Goal: Task Accomplishment & Management: Manage account settings

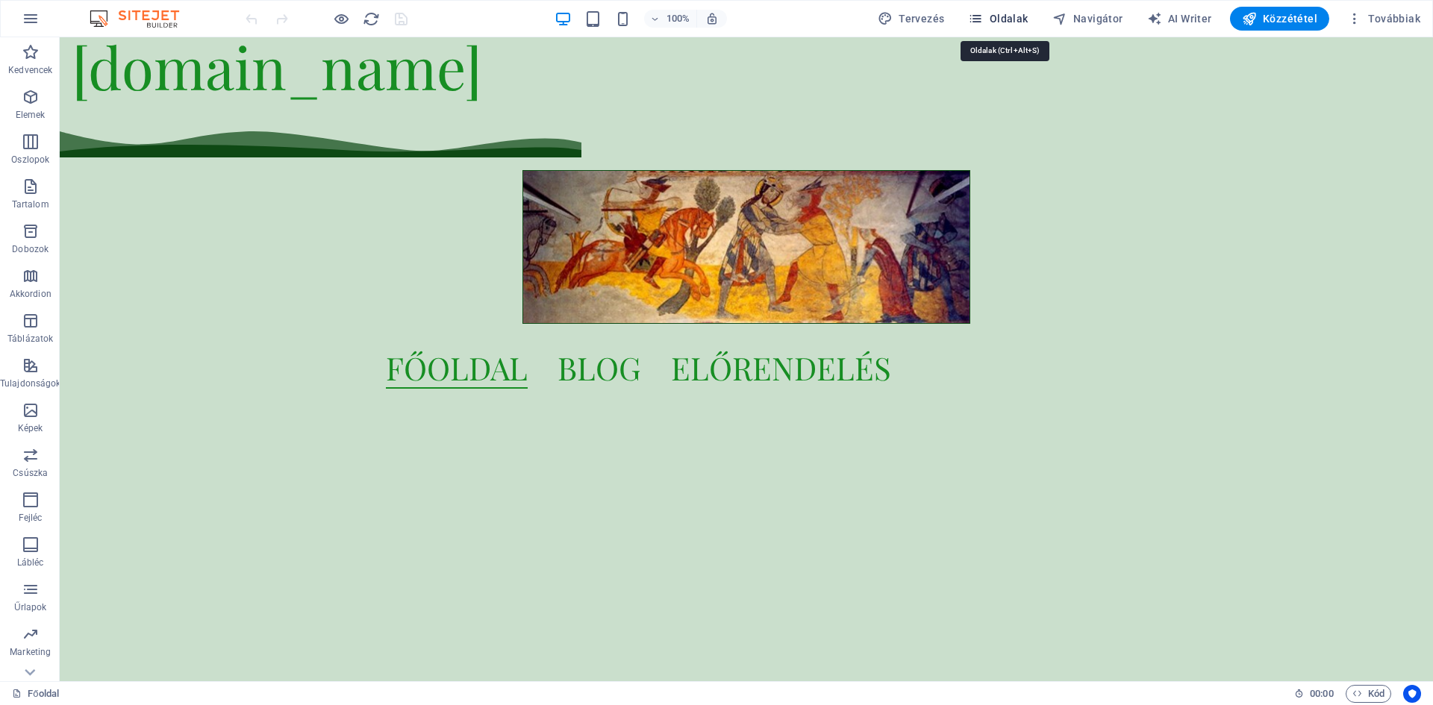
click at [980, 15] on icon "button" at bounding box center [975, 18] width 15 height 15
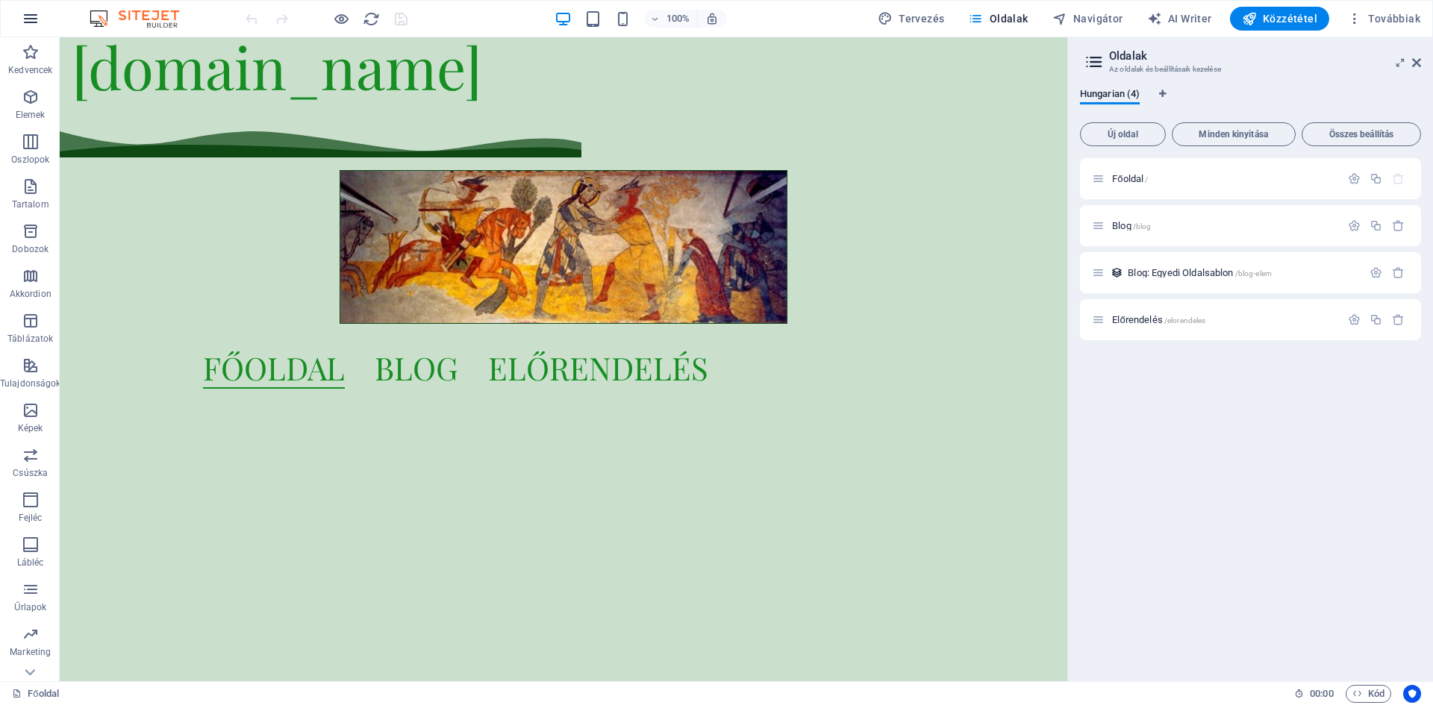
click at [25, 25] on icon "button" at bounding box center [31, 19] width 18 height 18
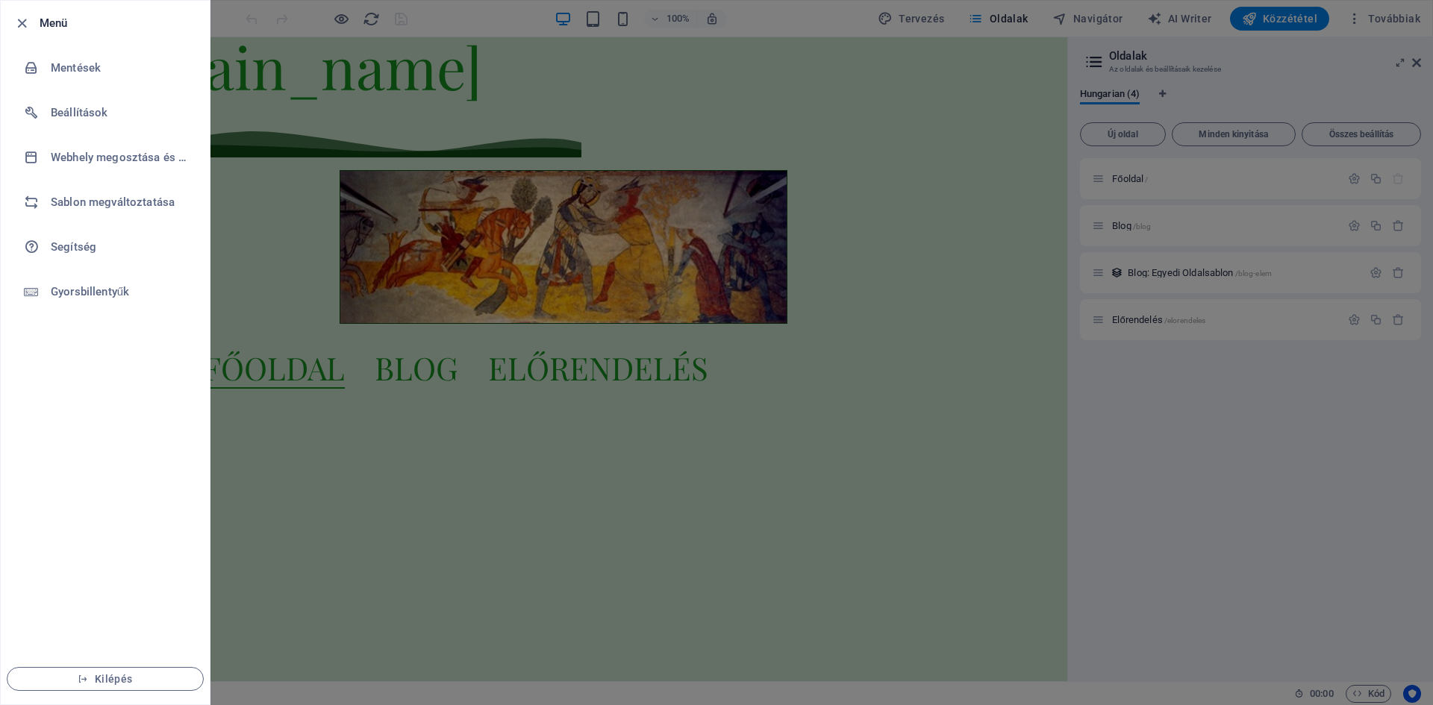
click at [25, 25] on icon "button" at bounding box center [21, 23] width 17 height 17
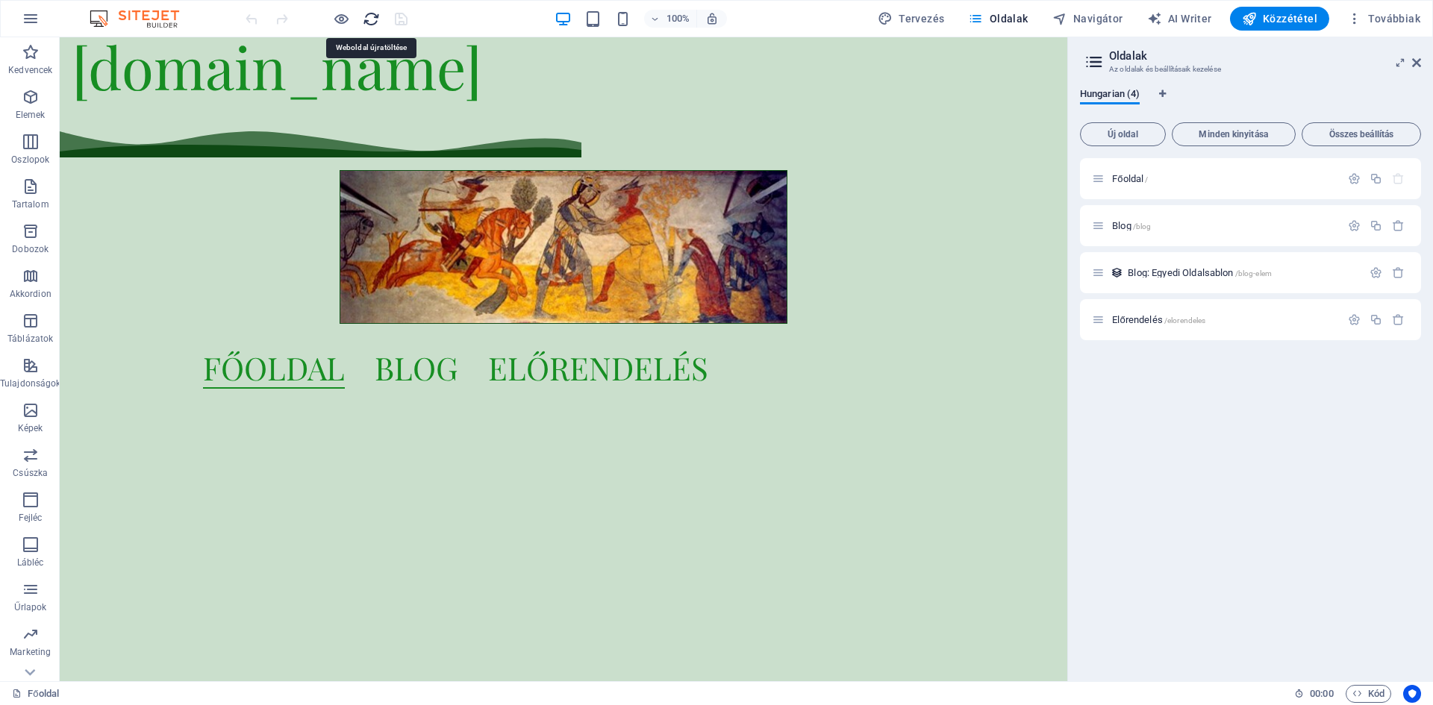
click at [370, 20] on icon "reload" at bounding box center [371, 18] width 17 height 17
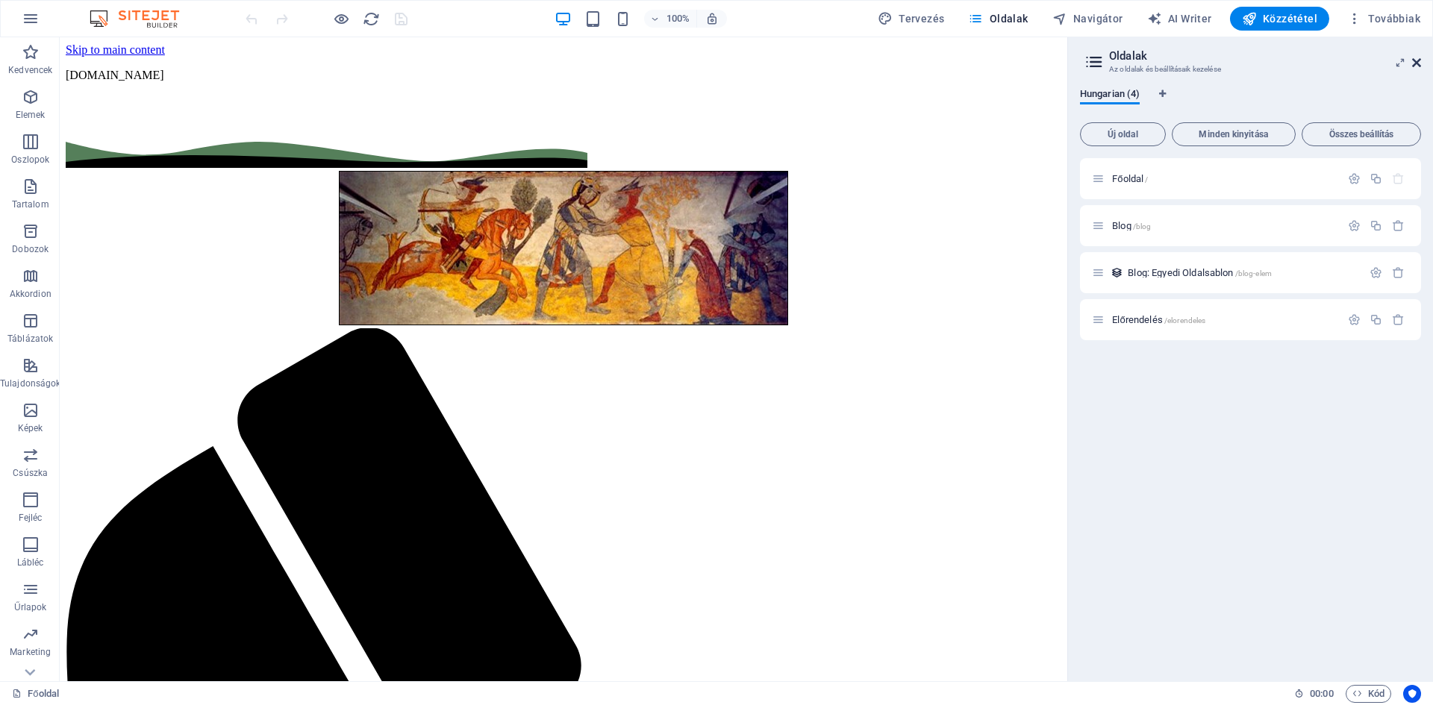
click at [1416, 60] on icon at bounding box center [1416, 63] width 9 height 12
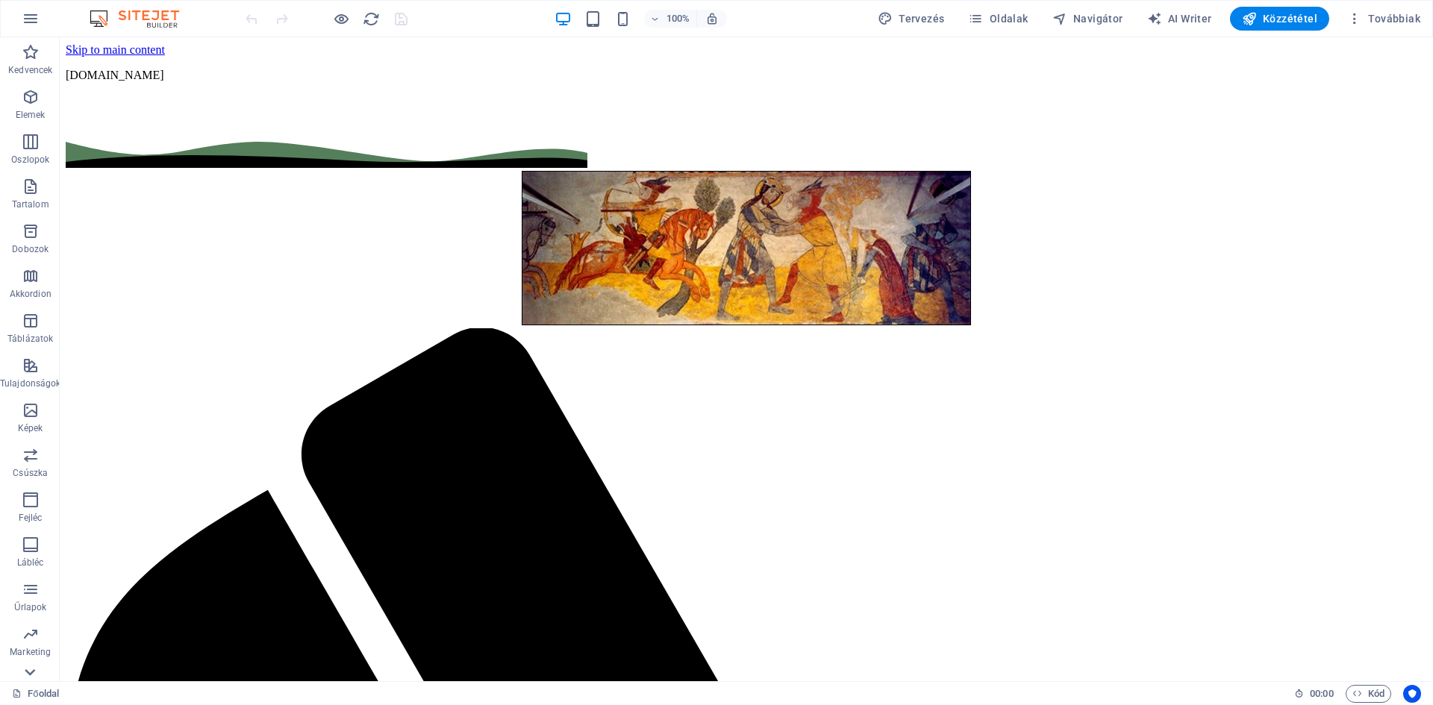
click at [27, 671] on icon at bounding box center [30, 672] width 10 height 7
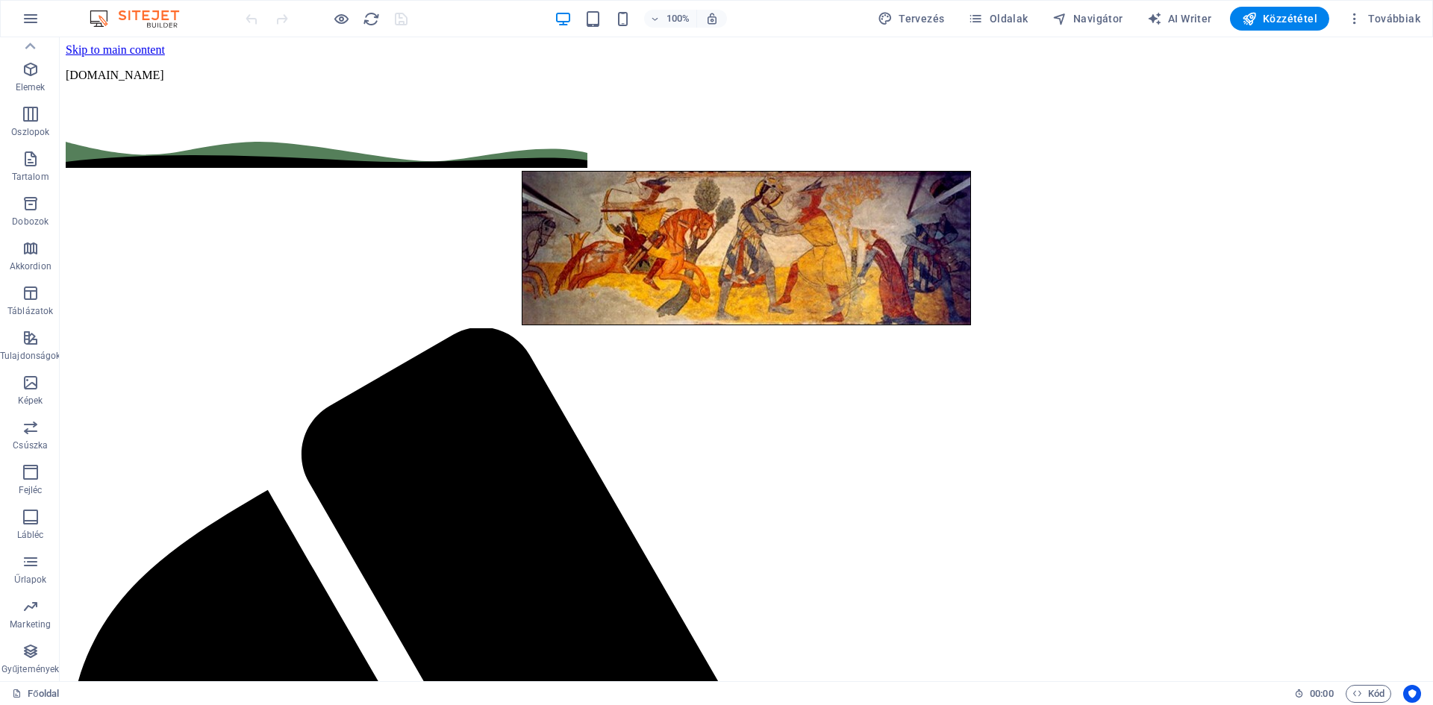
click at [27, 671] on p "Gyűjtemények" at bounding box center [29, 669] width 57 height 12
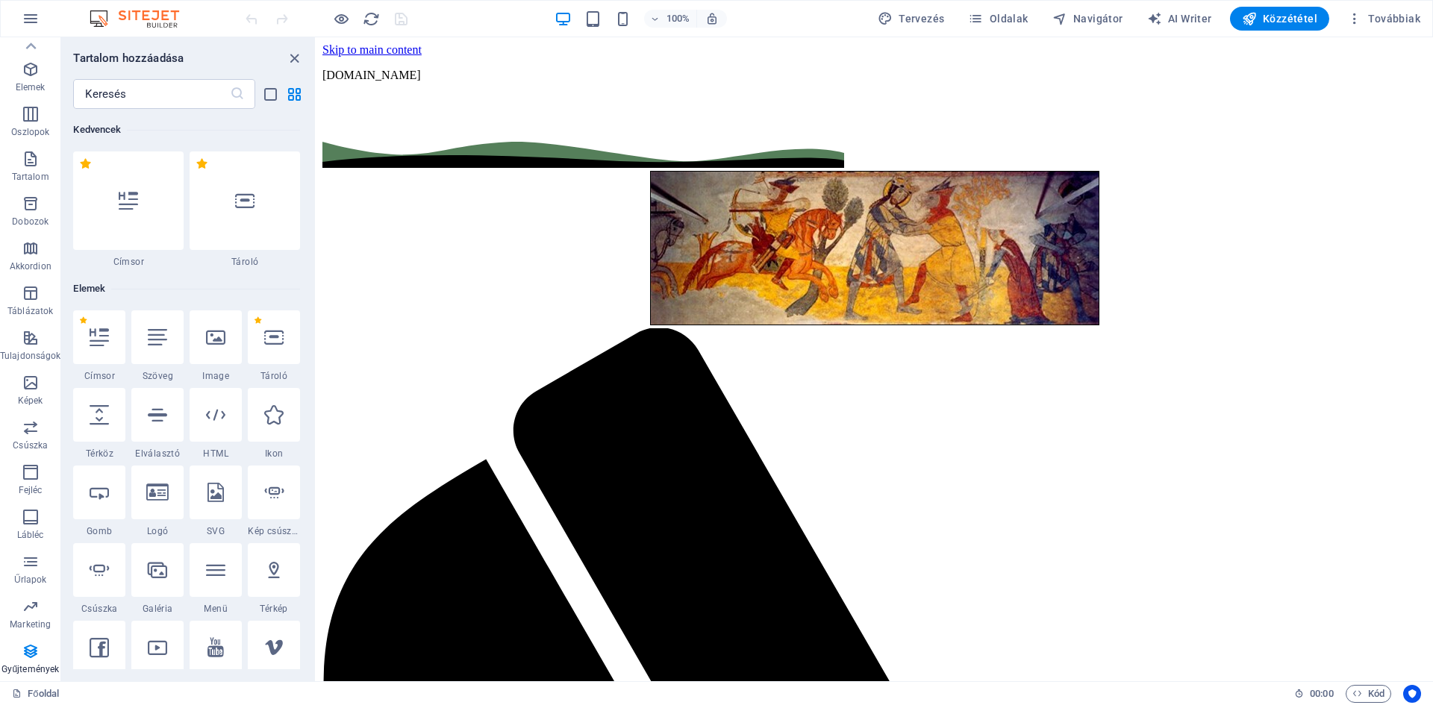
scroll to position [13659, 0]
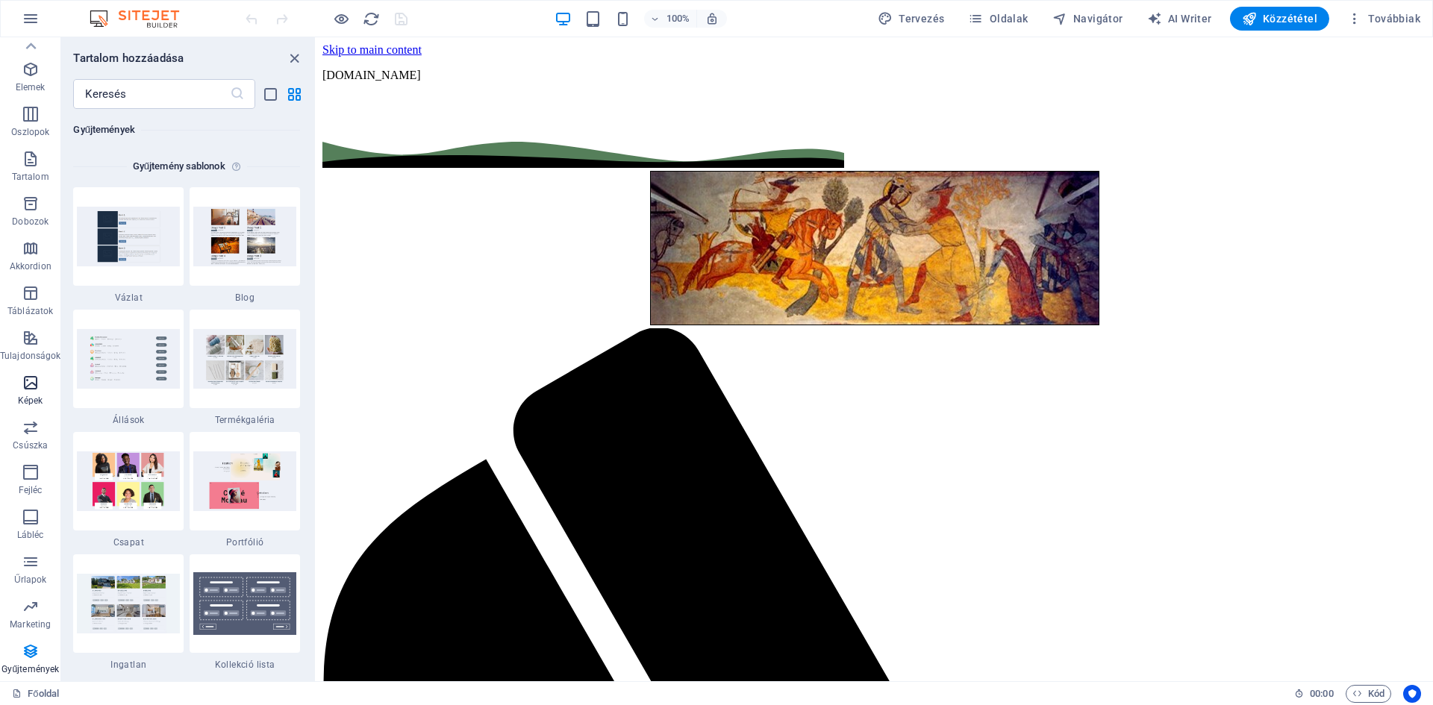
click at [29, 386] on icon "button" at bounding box center [31, 383] width 18 height 18
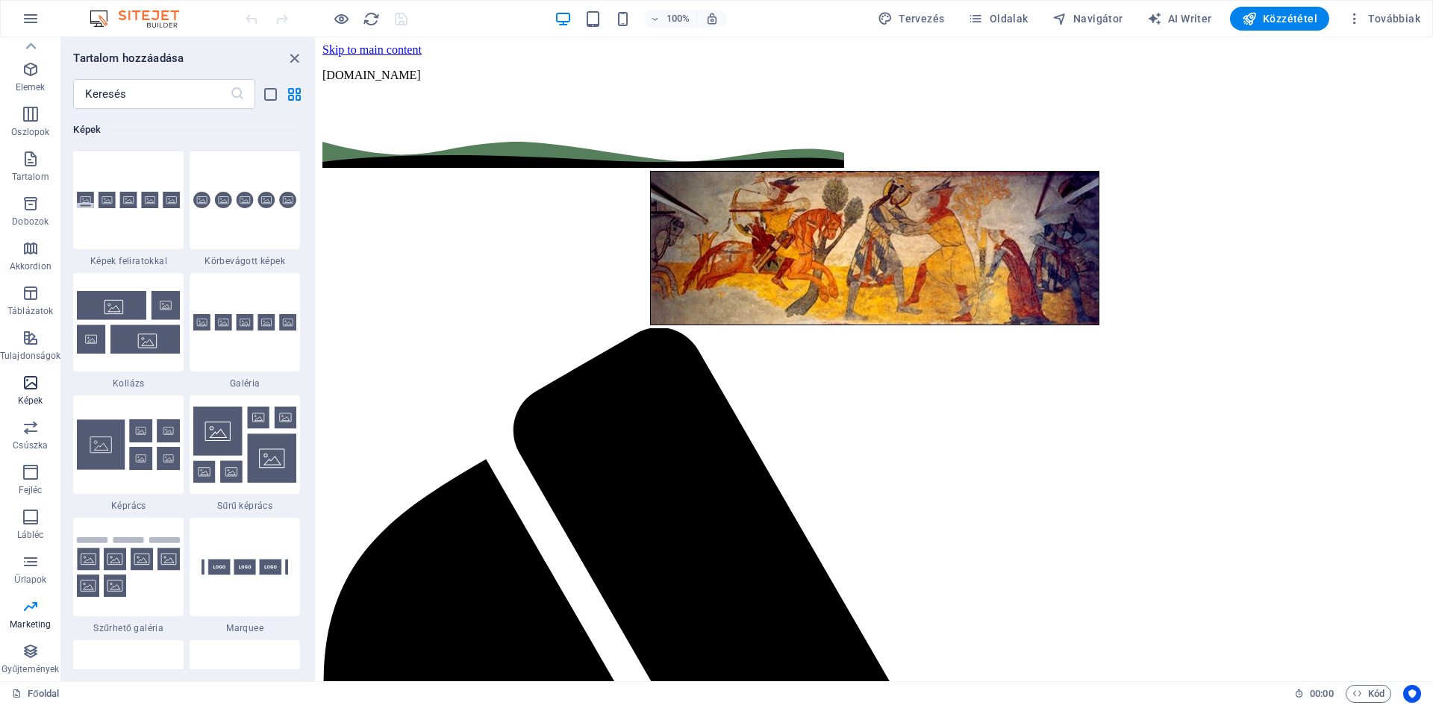
scroll to position [7566, 0]
click at [35, 48] on icon at bounding box center [30, 46] width 10 height 7
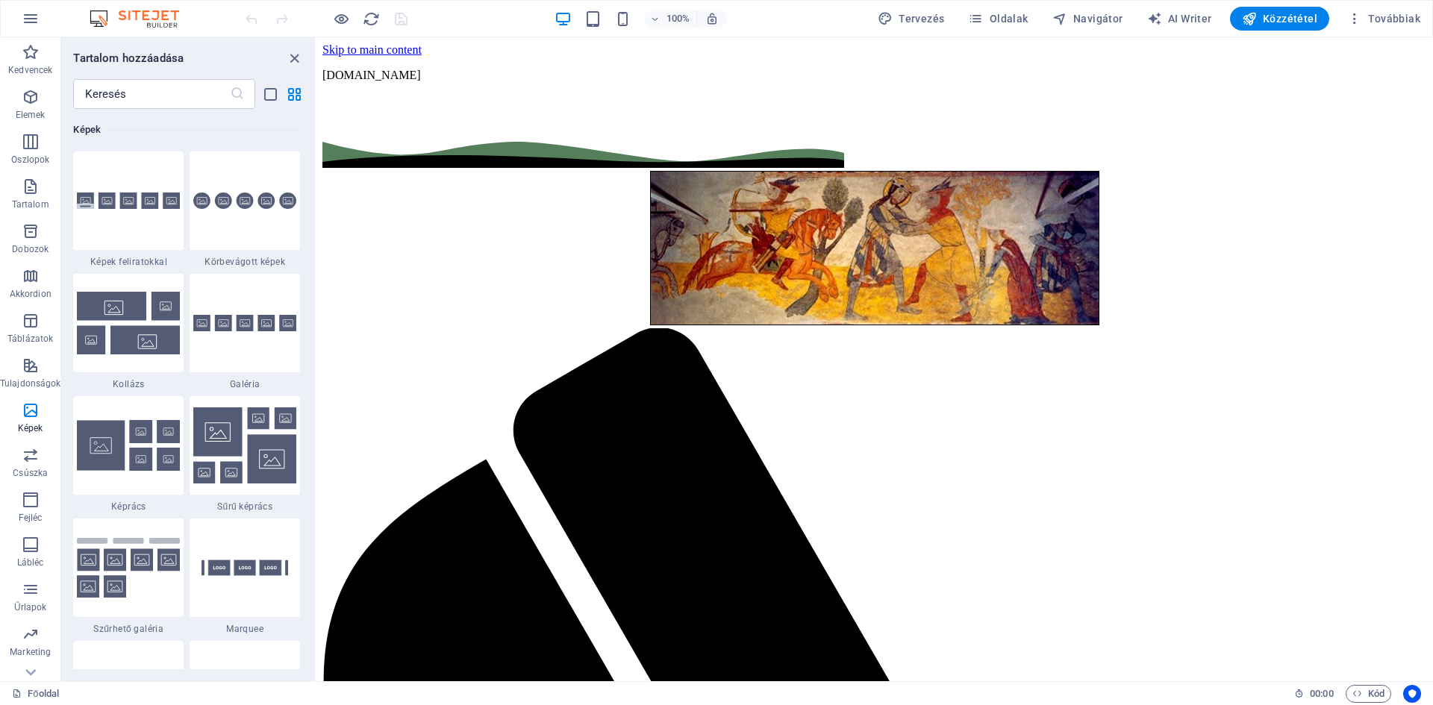
click at [35, 48] on icon "button" at bounding box center [31, 52] width 18 height 18
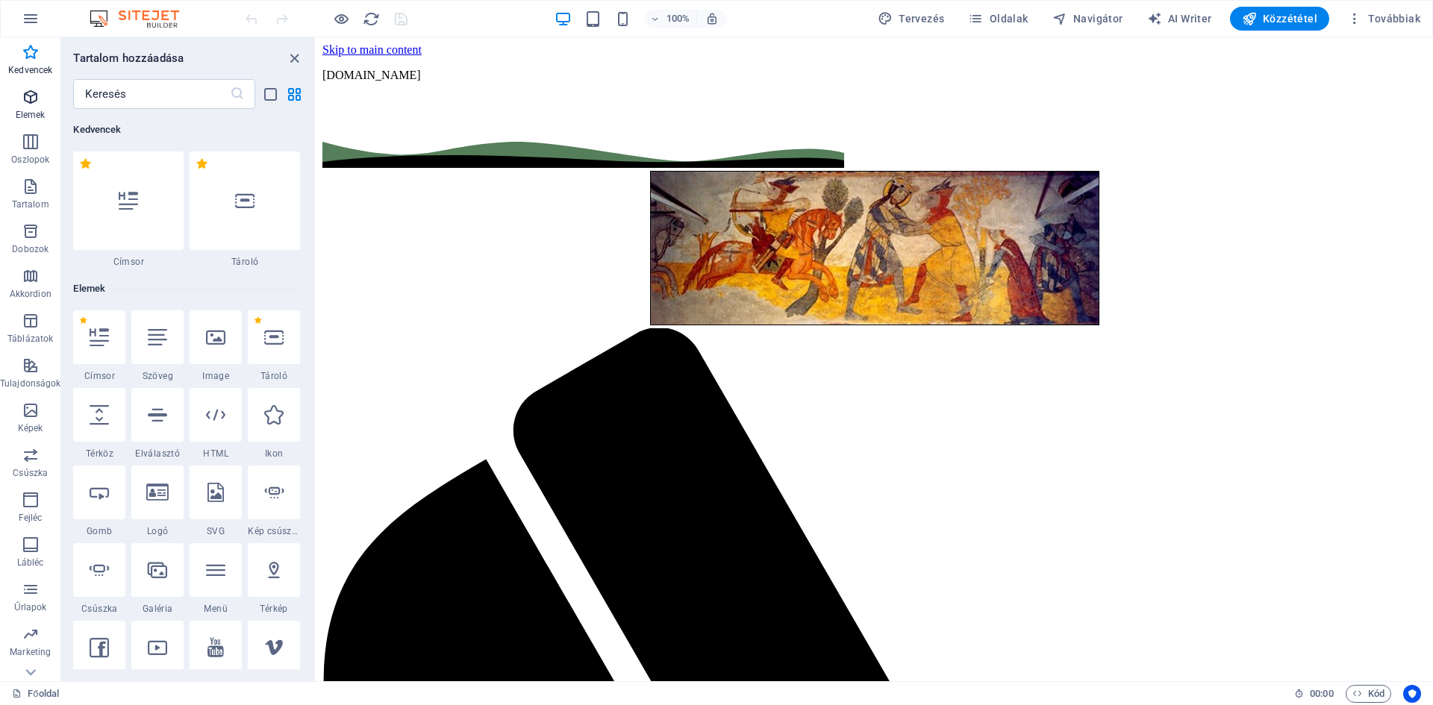
click at [26, 104] on icon "button" at bounding box center [31, 97] width 18 height 18
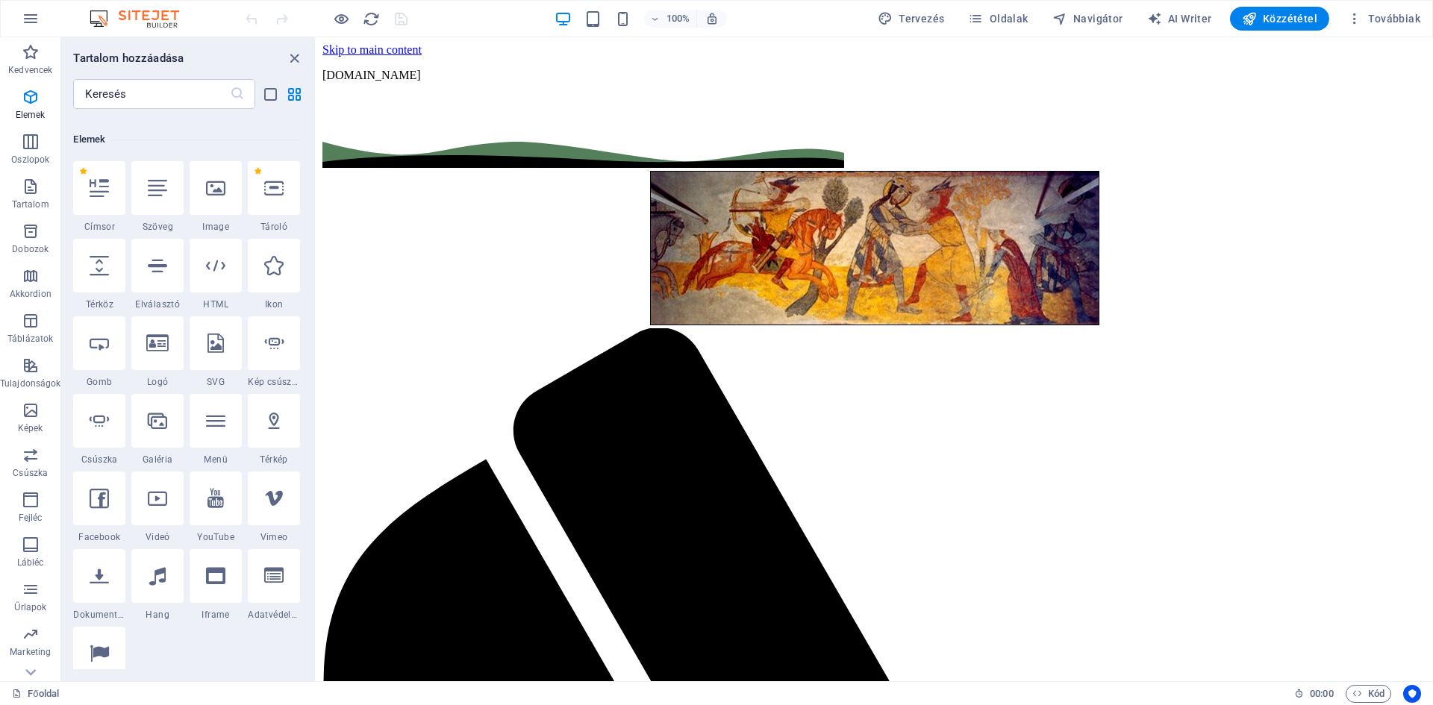
scroll to position [159, 0]
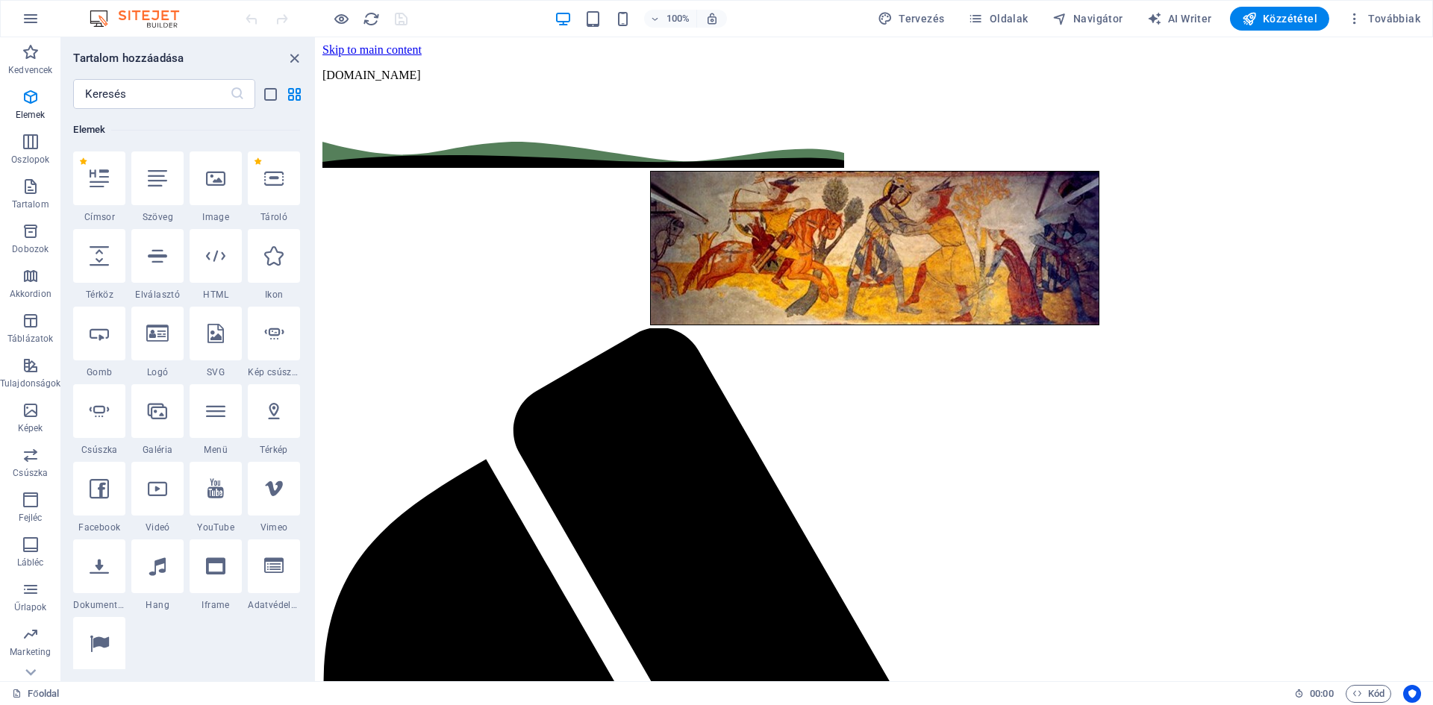
click at [998, 21] on span "Oldalak" at bounding box center [998, 18] width 60 height 15
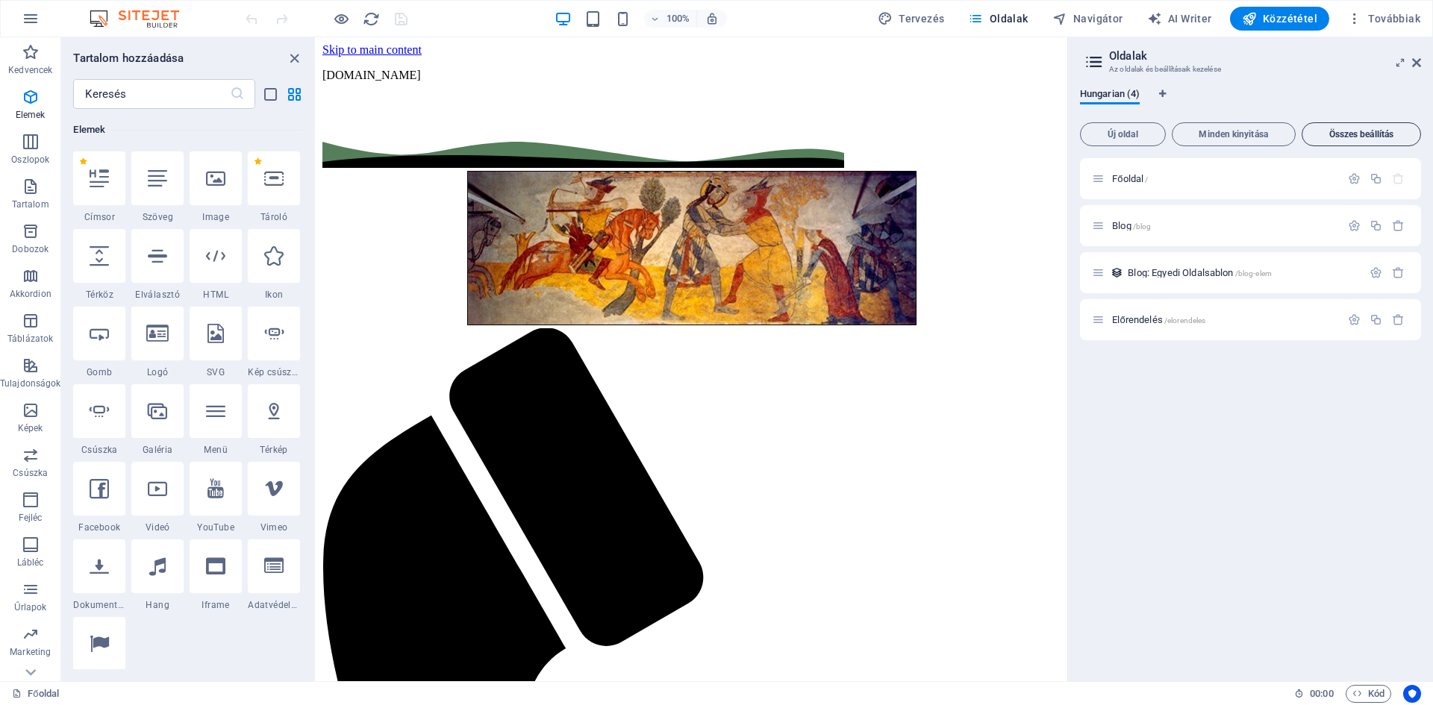
click at [1350, 137] on span "Összes beállítás" at bounding box center [1361, 134] width 106 height 9
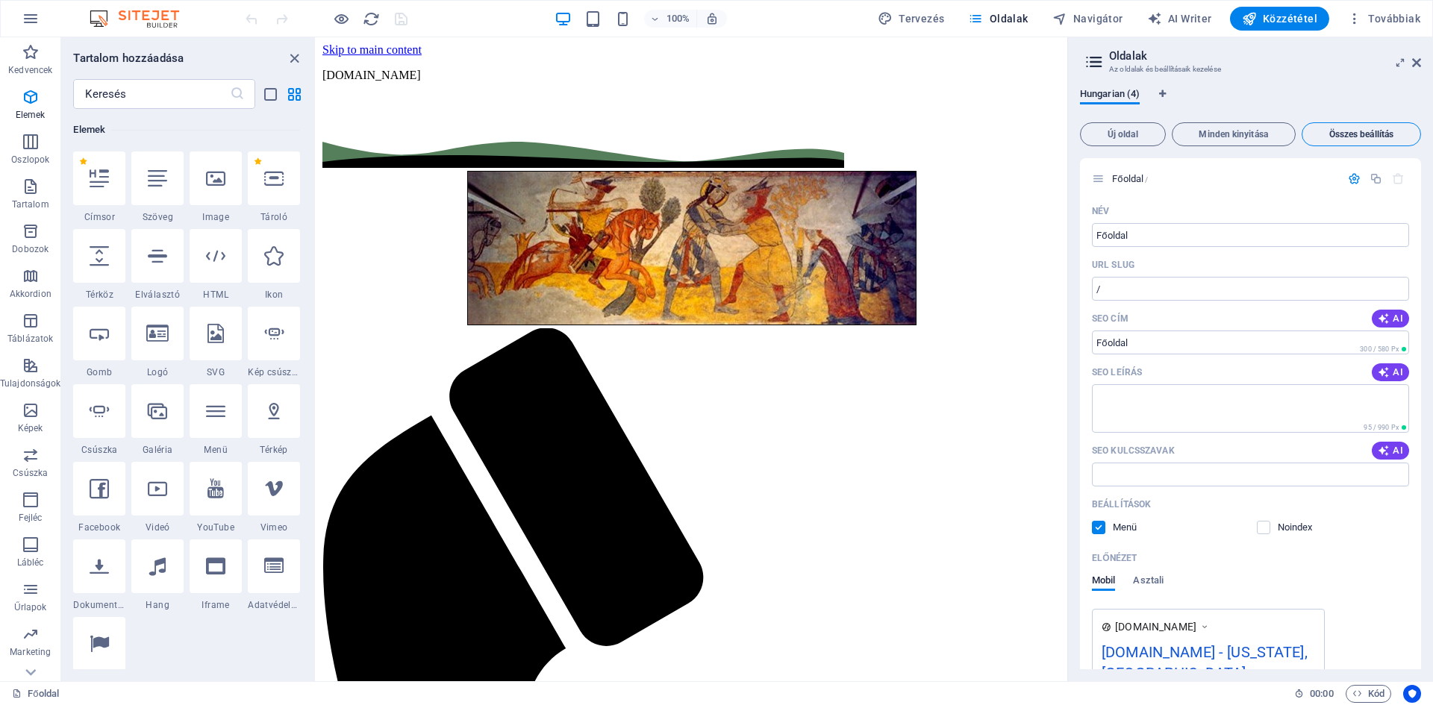
scroll to position [1024, 0]
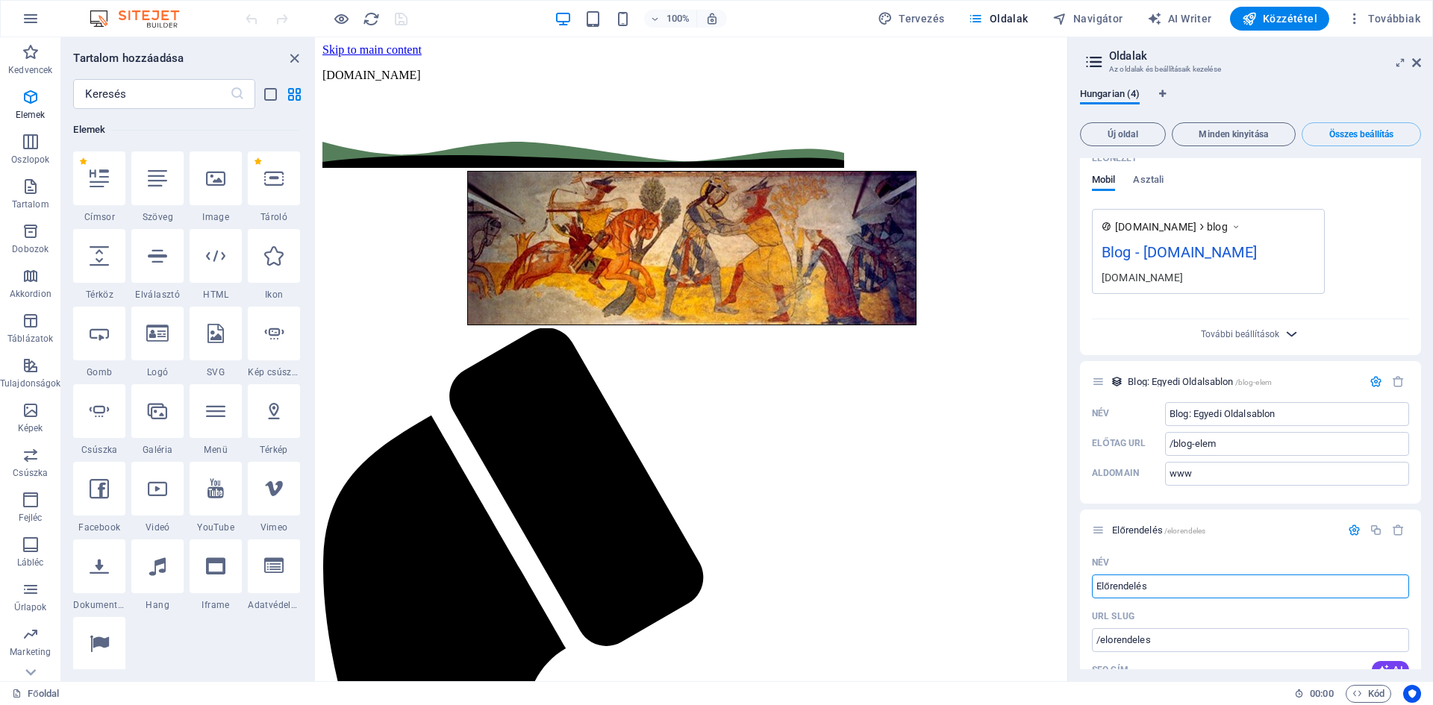
click at [1289, 338] on icon "button" at bounding box center [1291, 333] width 17 height 17
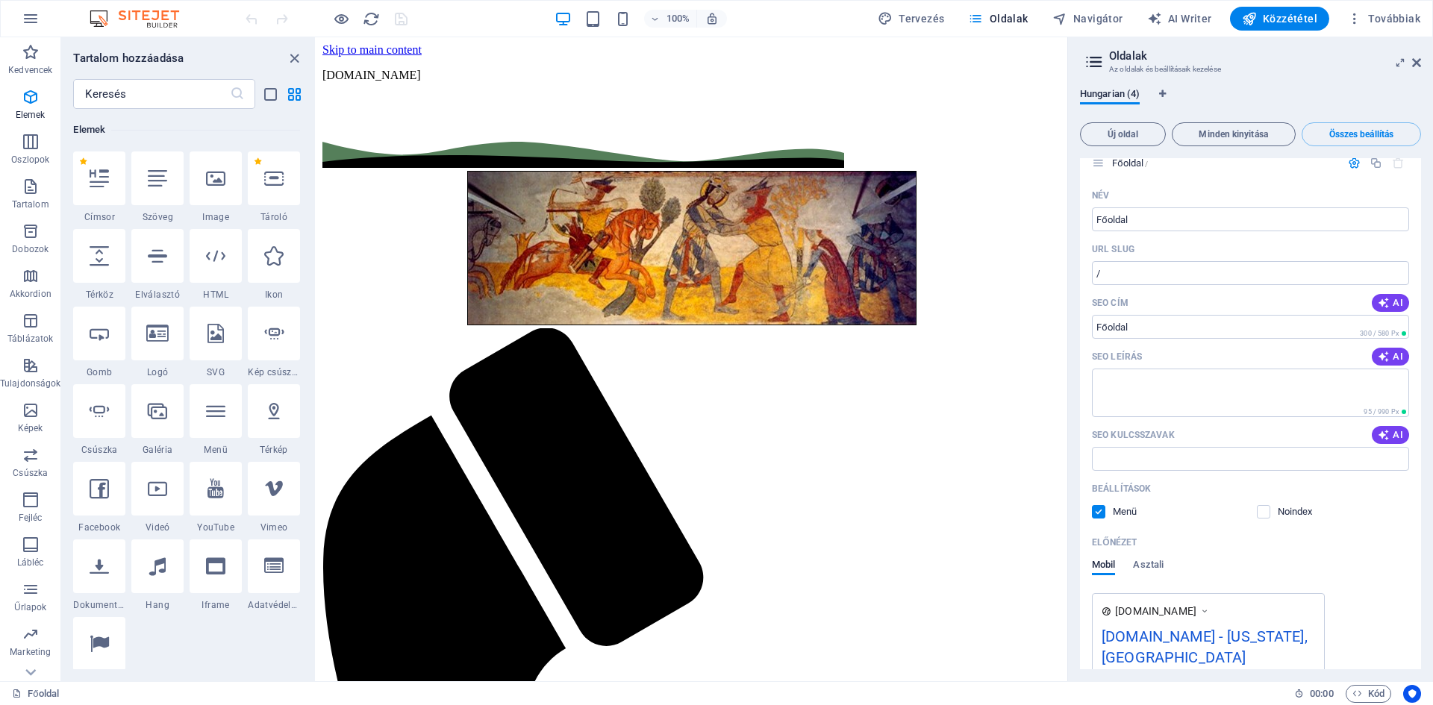
scroll to position [0, 0]
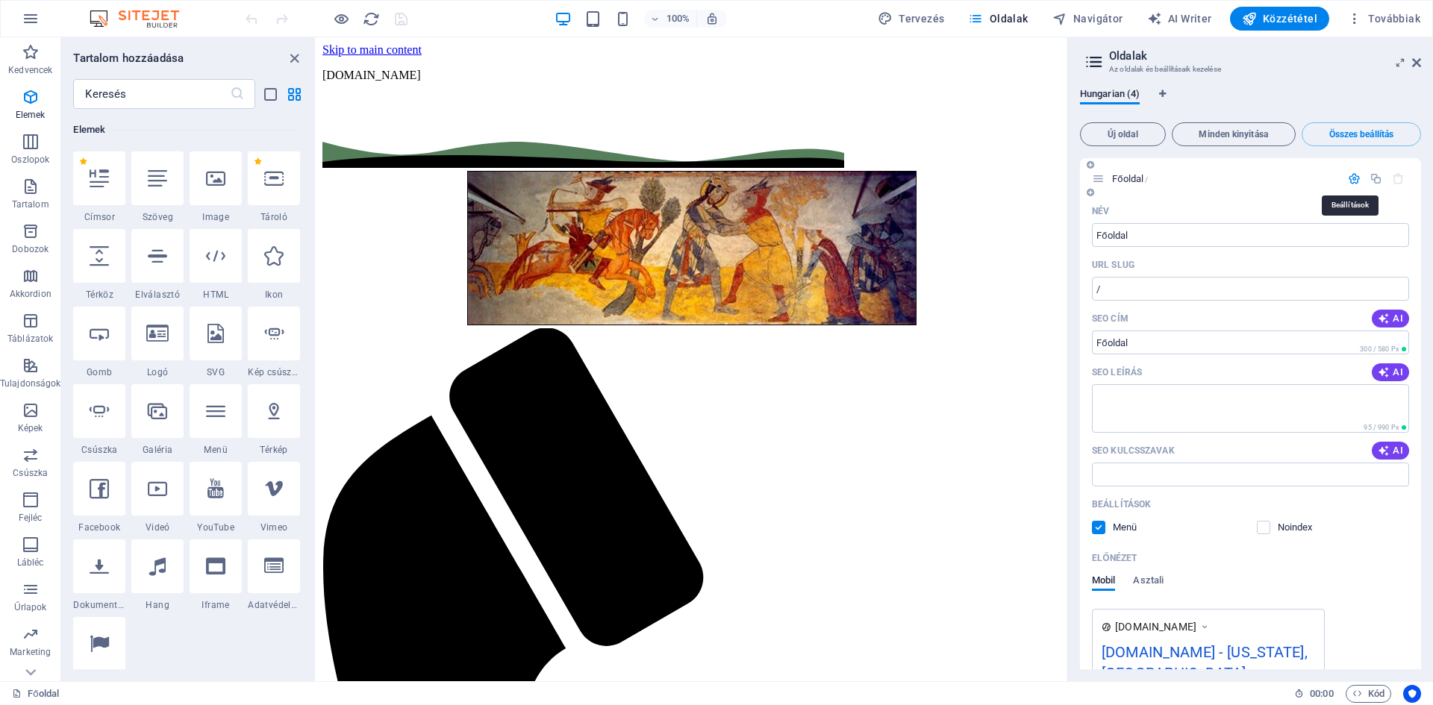
click at [1350, 178] on icon "button" at bounding box center [1354, 178] width 13 height 13
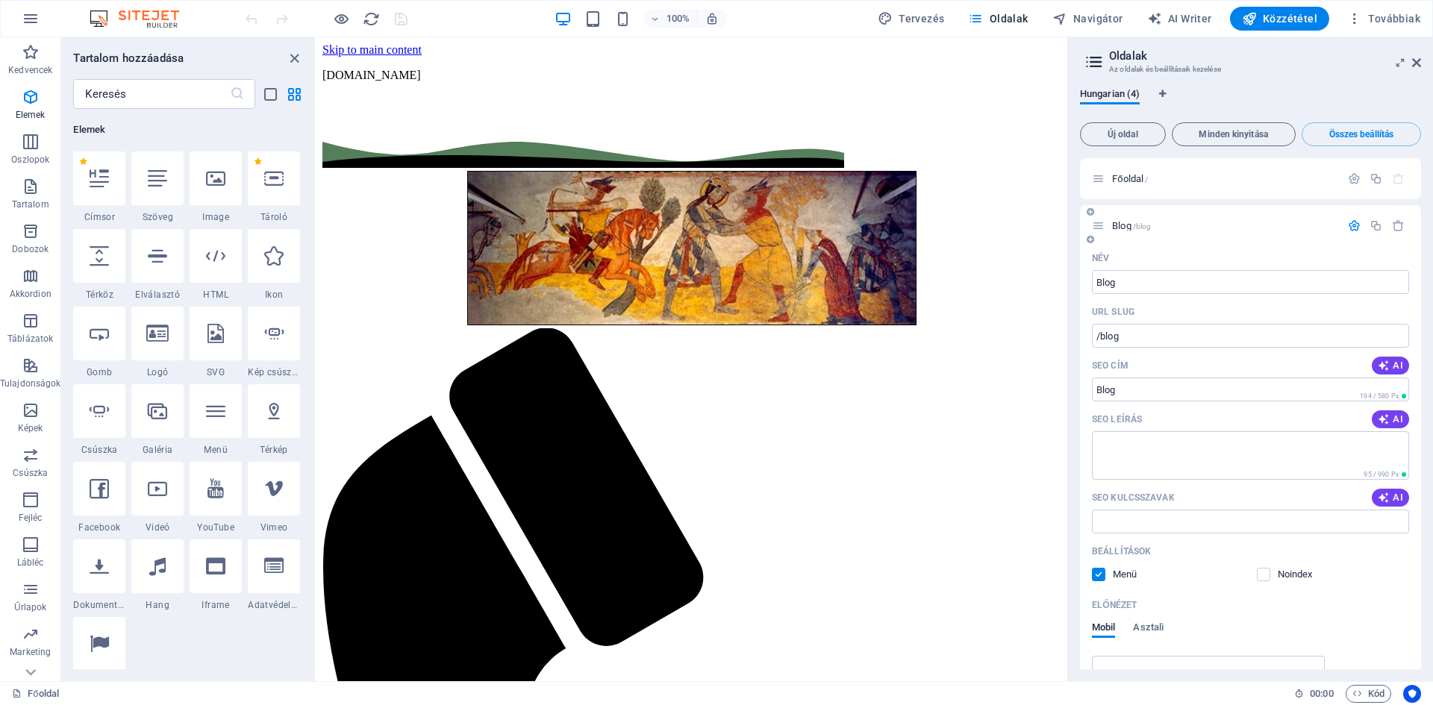
click at [1162, 223] on p "Blog /blog" at bounding box center [1224, 226] width 224 height 10
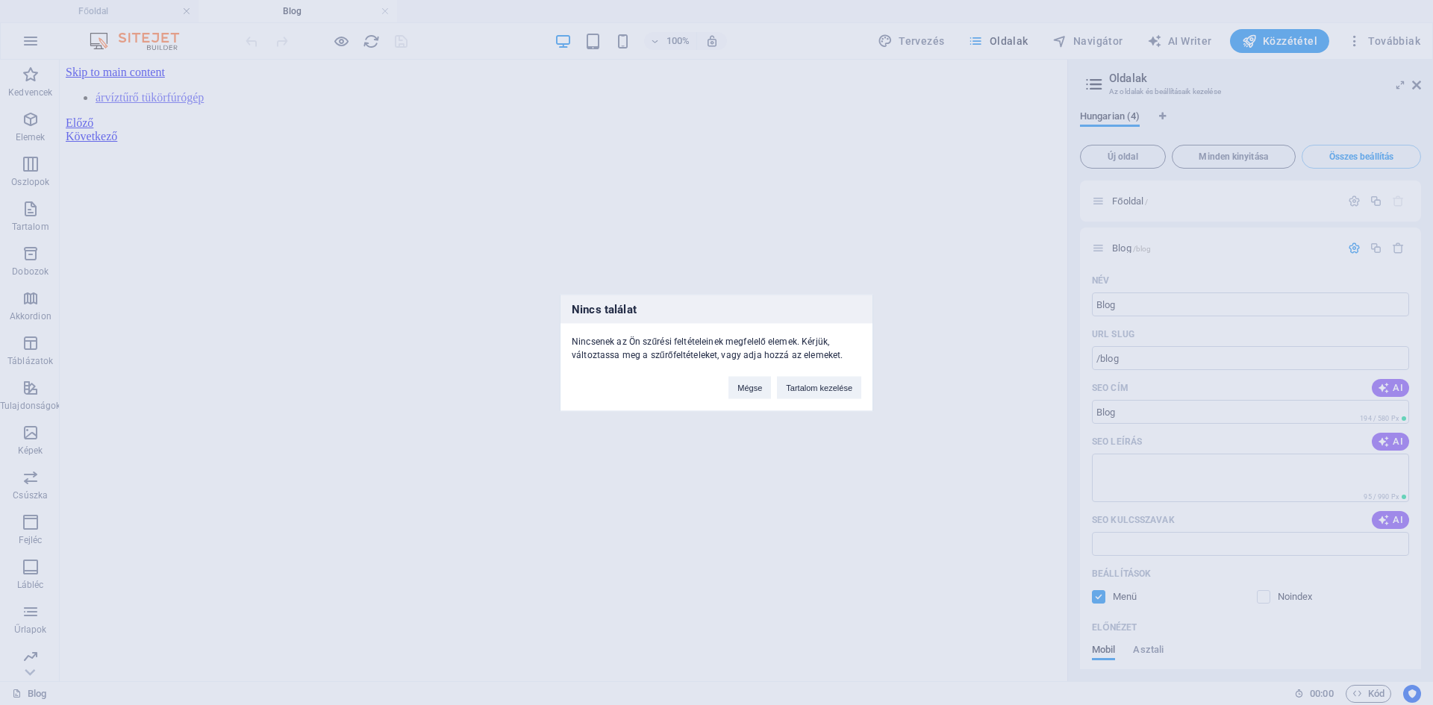
click at [1395, 250] on div "Nincs találat Nincsenek az Ön szűrési feltételeinek megfelelő elemek. Kérjük, v…" at bounding box center [716, 352] width 1433 height 705
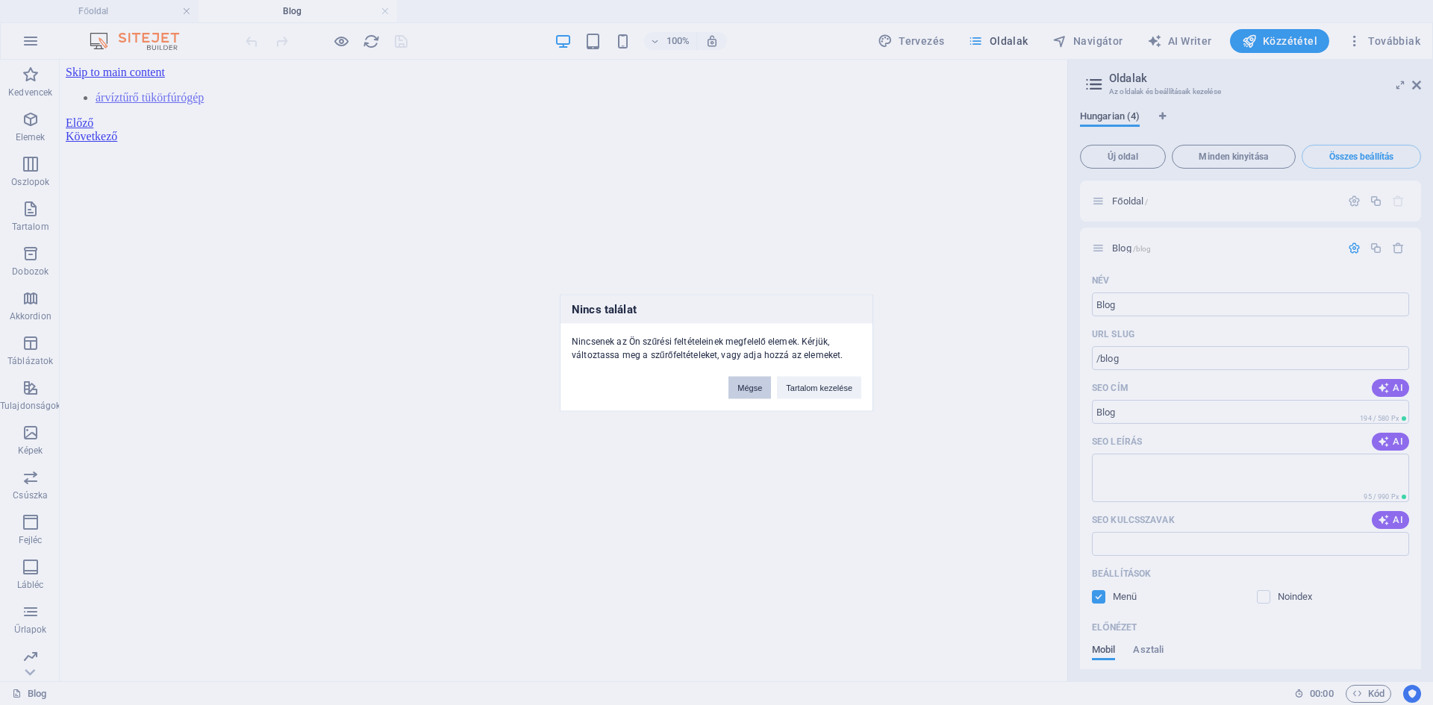
click at [757, 393] on button "Mégse" at bounding box center [749, 387] width 43 height 22
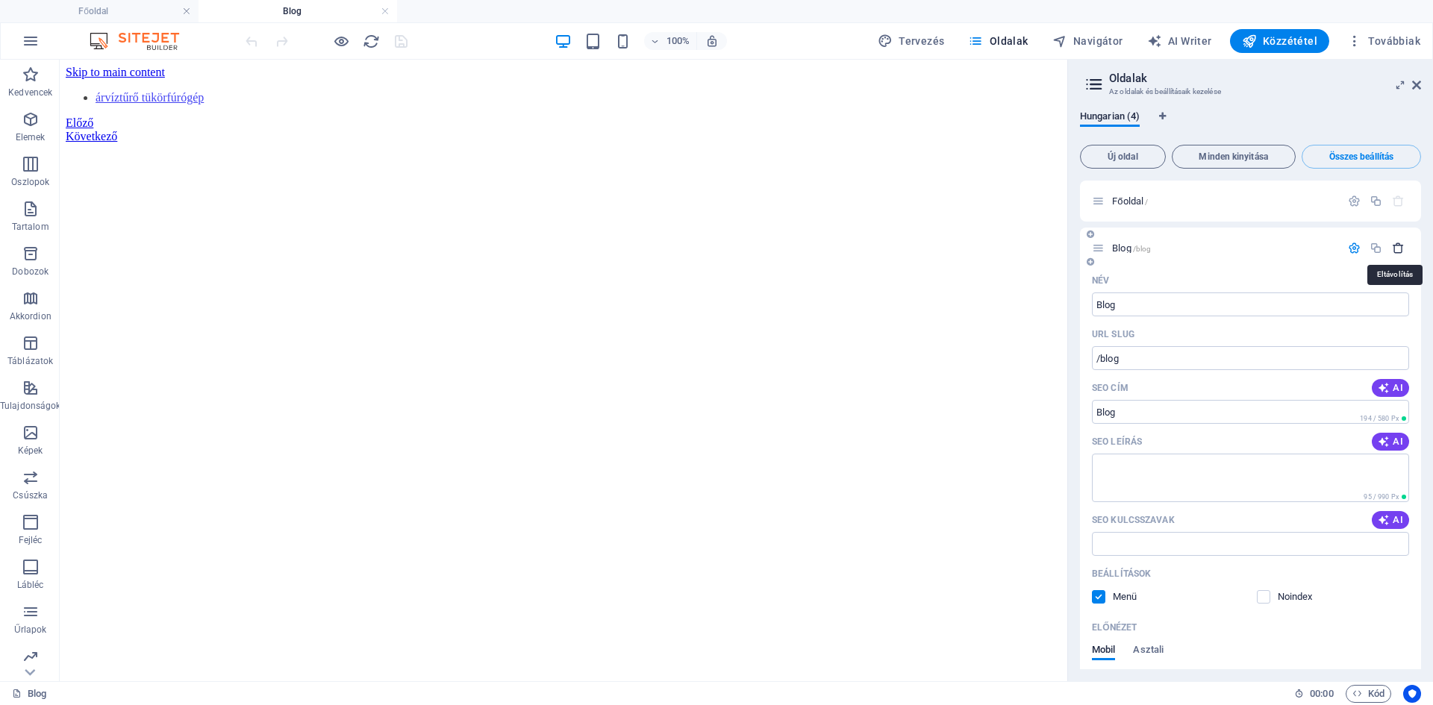
click at [1397, 251] on icon "button" at bounding box center [1398, 248] width 13 height 13
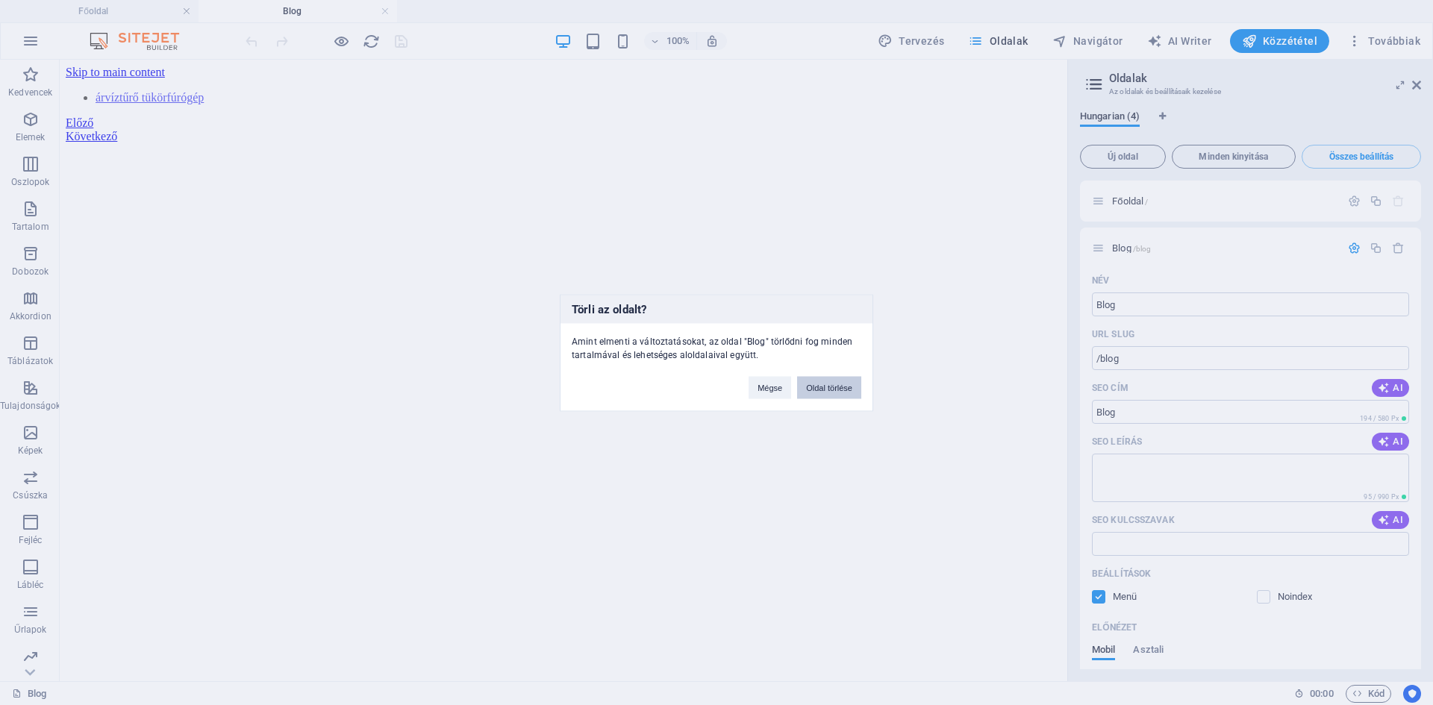
click at [819, 388] on button "Oldal törlése" at bounding box center [829, 387] width 64 height 22
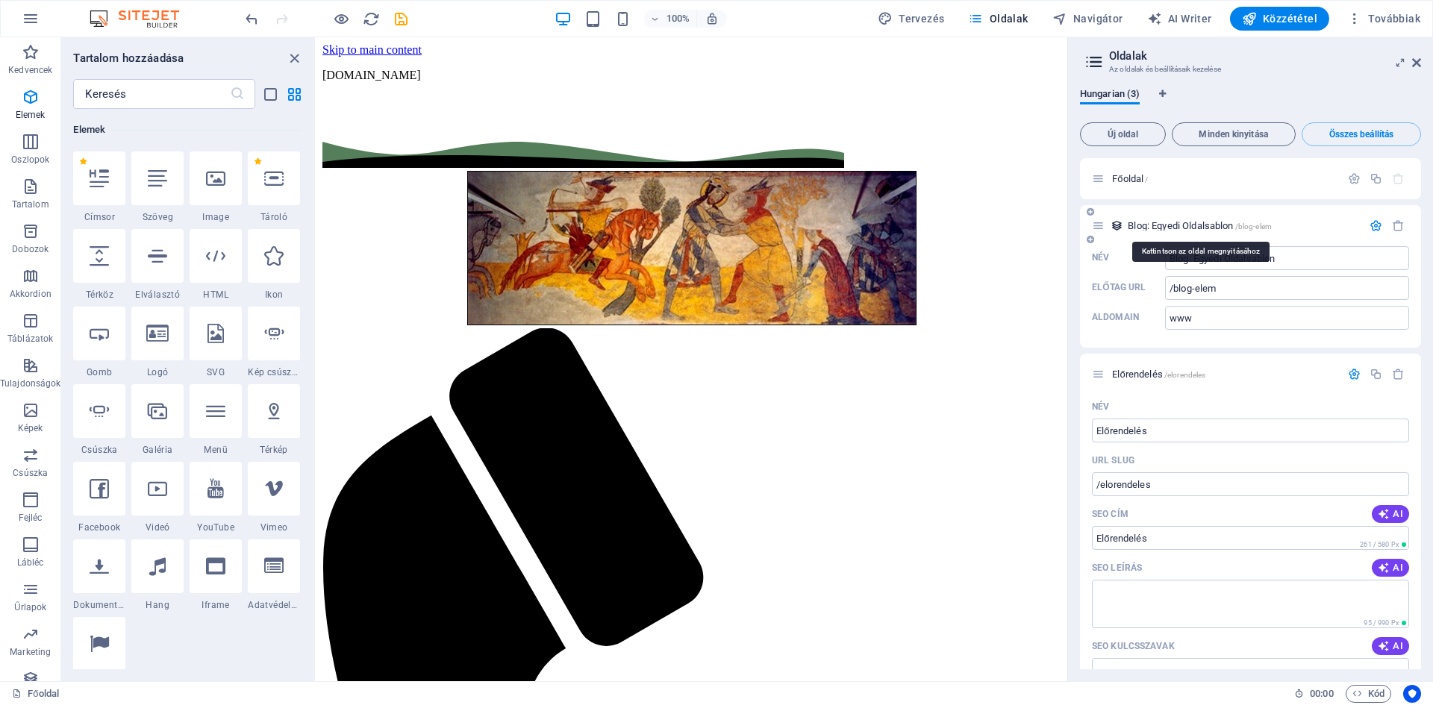
click at [1189, 227] on span "Blog: Egyedi Oldalsablon /blog-elem" at bounding box center [1199, 225] width 144 height 11
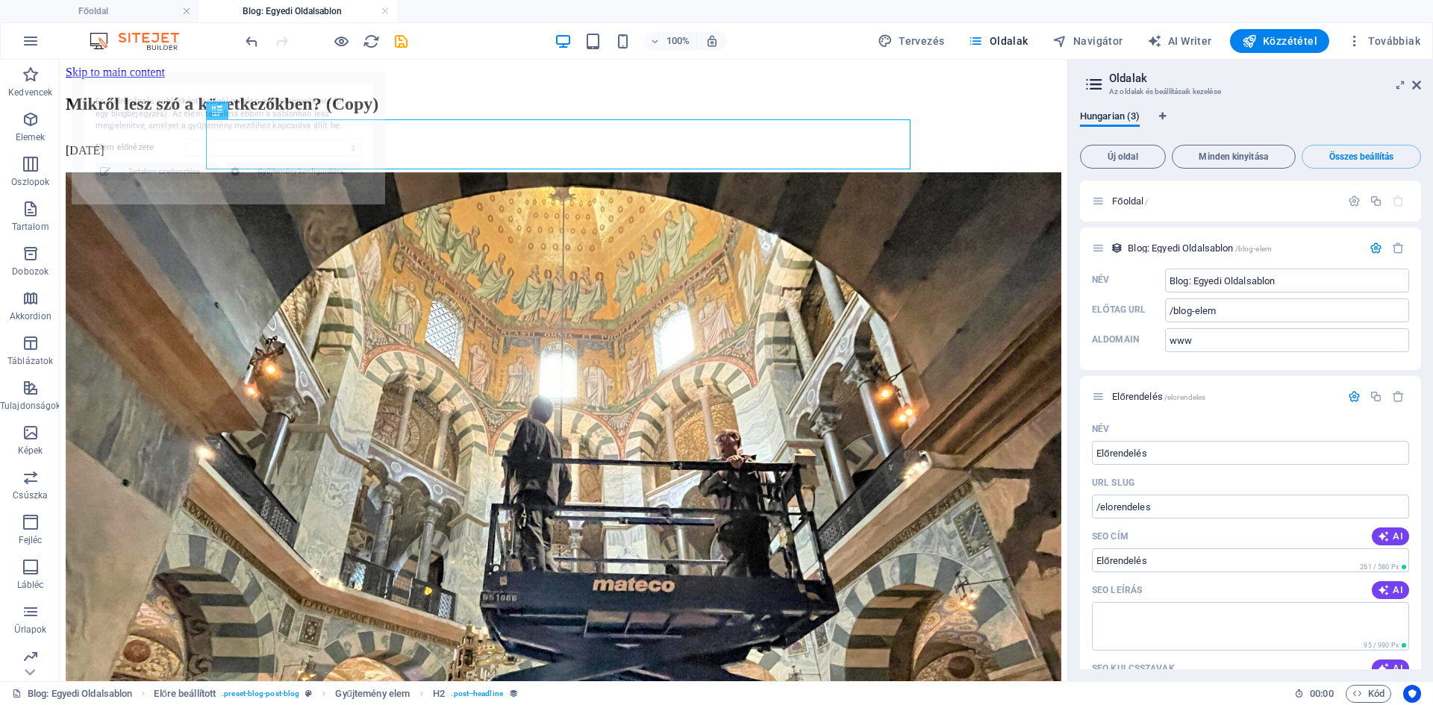
select select "68d6dba940da9de4a305c043"
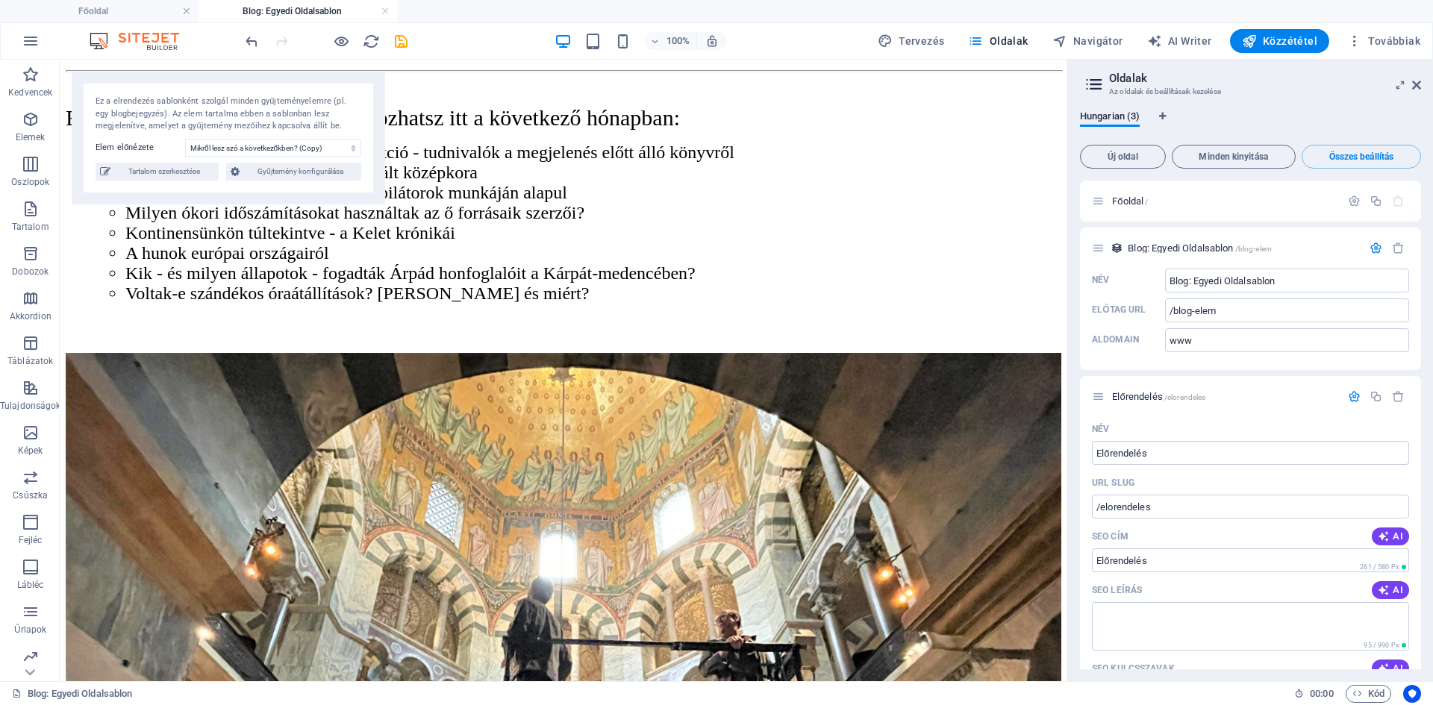
scroll to position [635, 0]
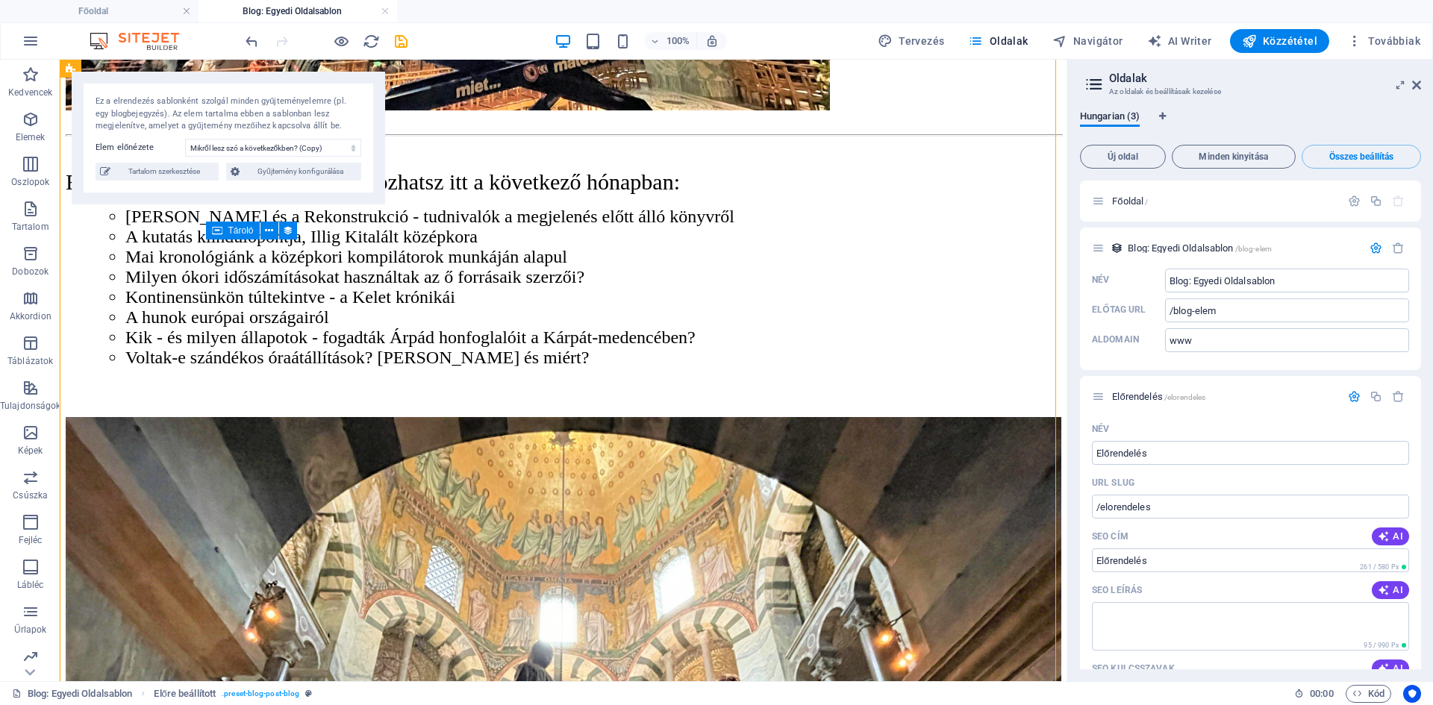
drag, startPoint x: 646, startPoint y: 439, endPoint x: 238, endPoint y: 306, distance: 429.4
click at [238, 306] on div "Ezekkel a témákkal biztosan találkozhatsz itt a következő hónapban: [PERSON_NAM…" at bounding box center [563, 268] width 995 height 198
click at [211, 286] on div "Ezekkel a témákkal biztosan találkozhatsz itt a következő hónapban: [PERSON_NAM…" at bounding box center [563, 268] width 995 height 198
click at [272, 238] on icon at bounding box center [269, 231] width 8 height 16
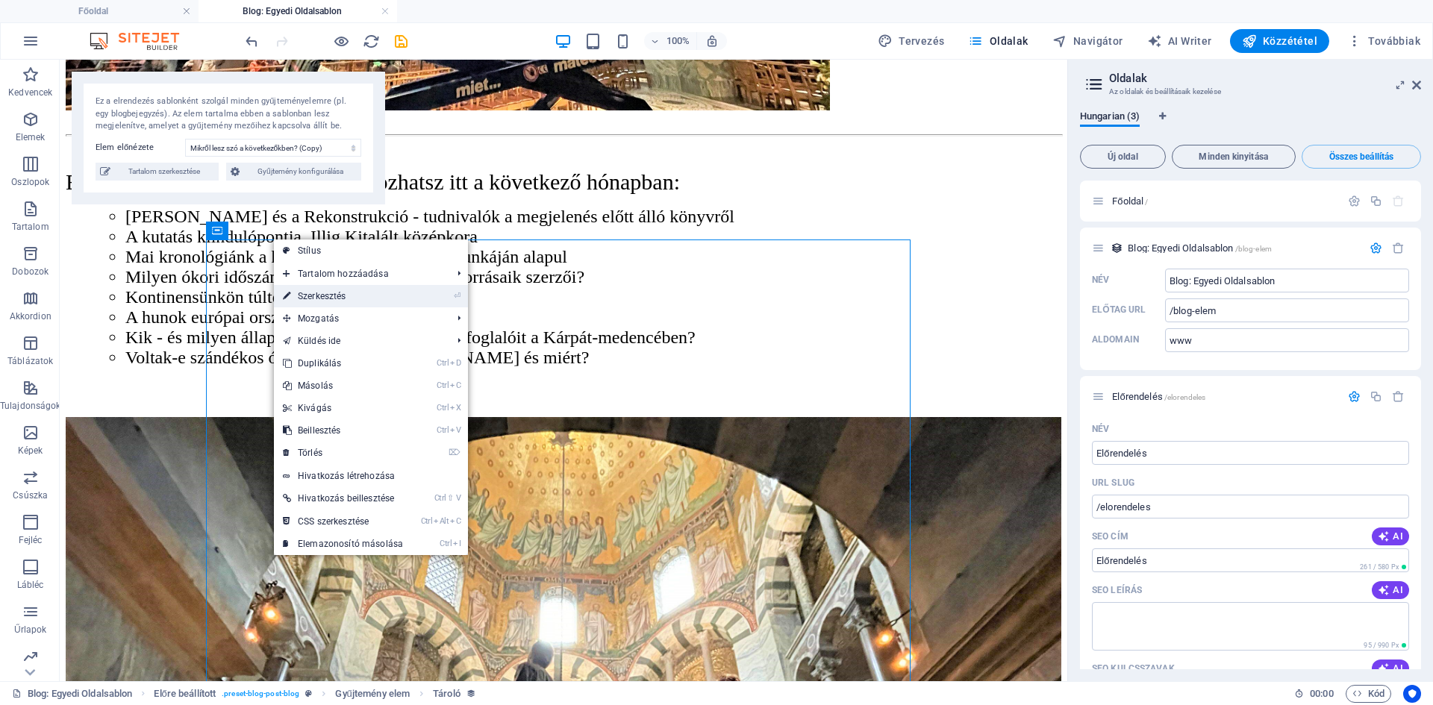
click at [316, 297] on link "⏎ Szerkesztés" at bounding box center [343, 296] width 138 height 22
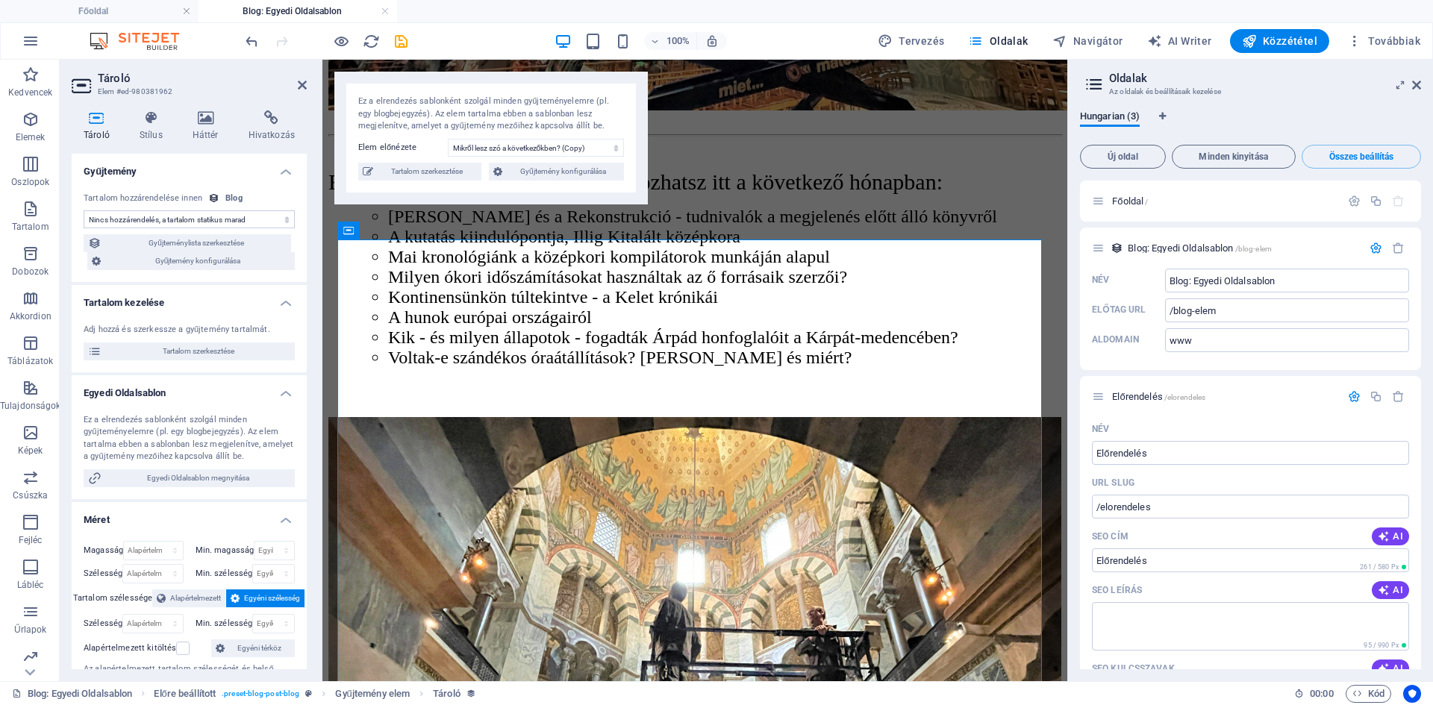
select select "content"
click at [733, 368] on div "Ezekkel a témákkal biztosan találkozhatsz itt a következő hónapban: [PERSON_NAM…" at bounding box center [694, 268] width 733 height 198
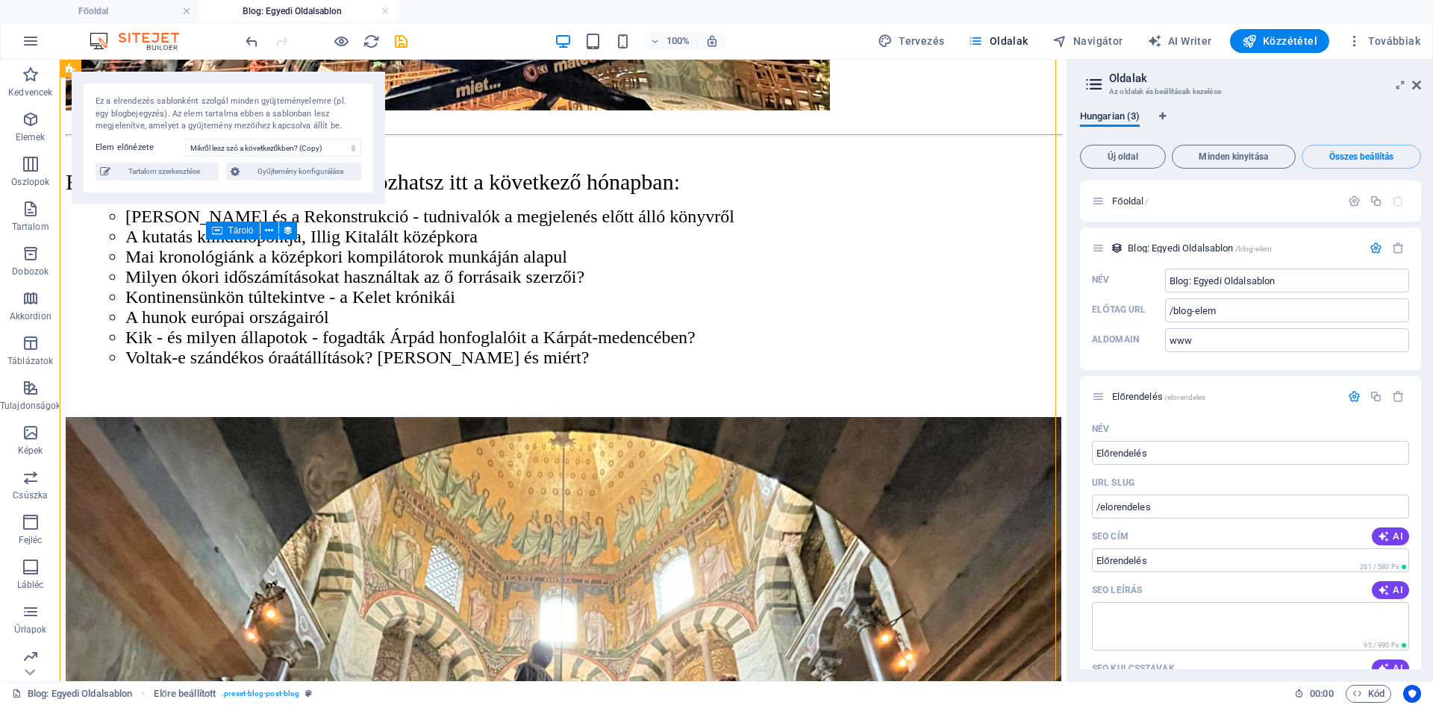
click at [584, 368] on div "Ezekkel a témákkal biztosan találkozhatsz itt a következő hónapban: [PERSON_NAM…" at bounding box center [563, 268] width 995 height 198
click at [638, 368] on div "Ezekkel a témákkal biztosan találkozhatsz itt a következő hónapban: [PERSON_NAM…" at bounding box center [563, 268] width 995 height 198
select select "content"
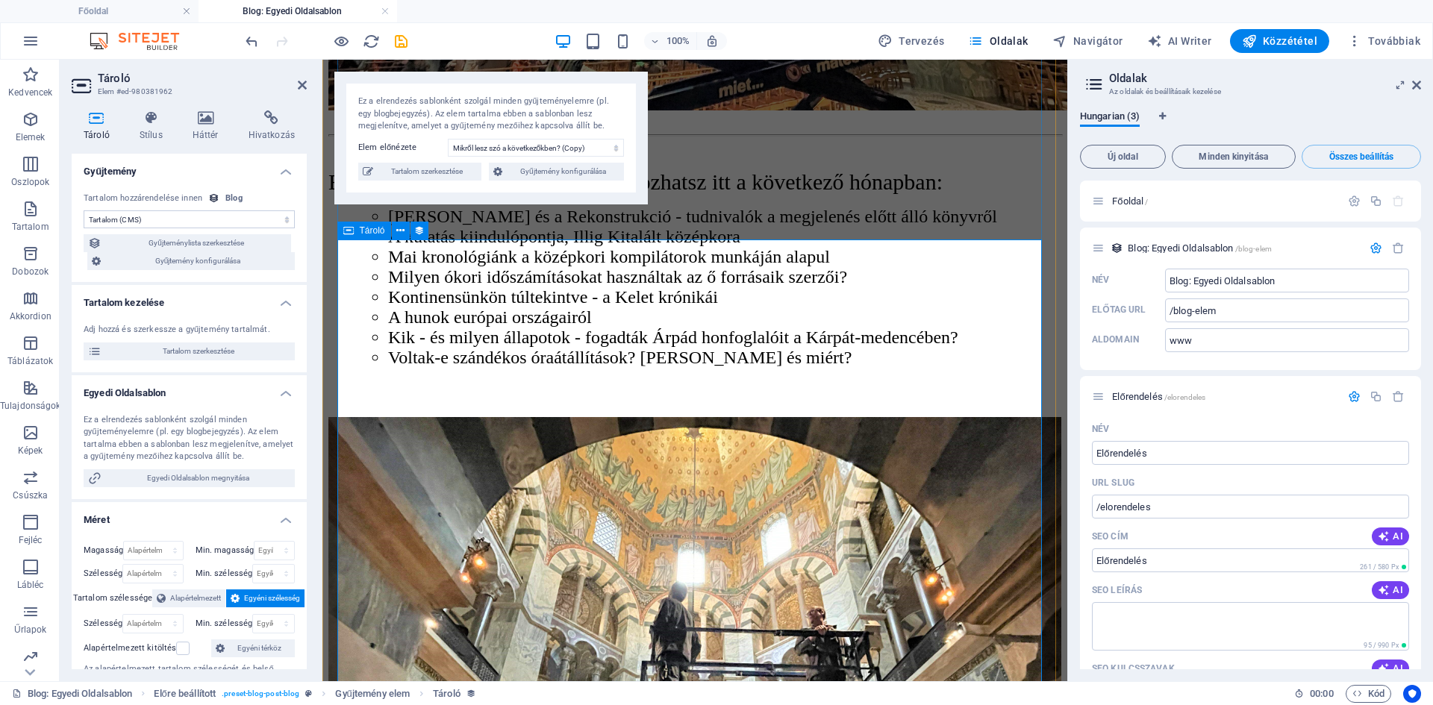
click at [448, 317] on div "Ezekkel a témákkal biztosan találkozhatsz itt a következő hónapban: [PERSON_NAM…" at bounding box center [694, 268] width 733 height 198
click at [416, 237] on icon at bounding box center [419, 231] width 10 height 16
click at [396, 232] on icon at bounding box center [400, 231] width 8 height 16
click at [1398, 396] on icon "button" at bounding box center [1398, 396] width 13 height 13
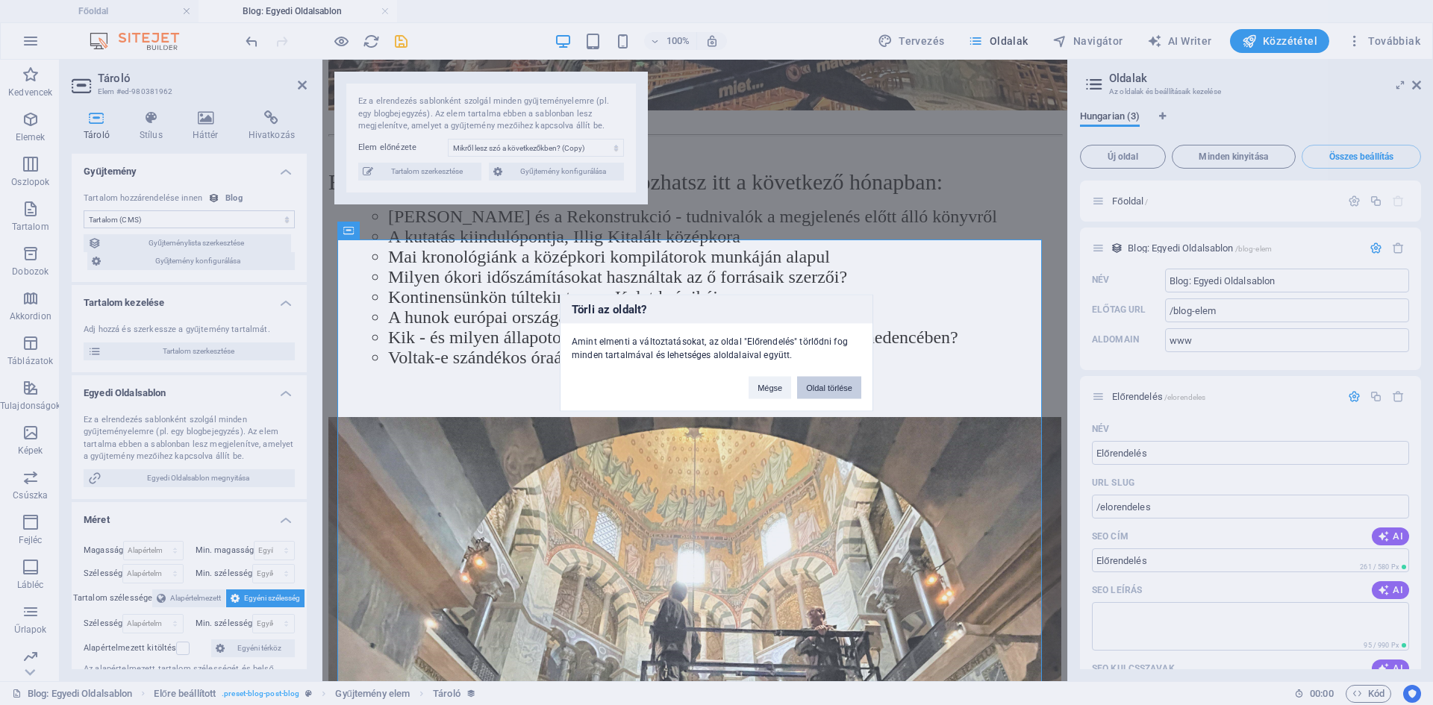
click at [810, 394] on button "Oldal törlése" at bounding box center [829, 387] width 64 height 22
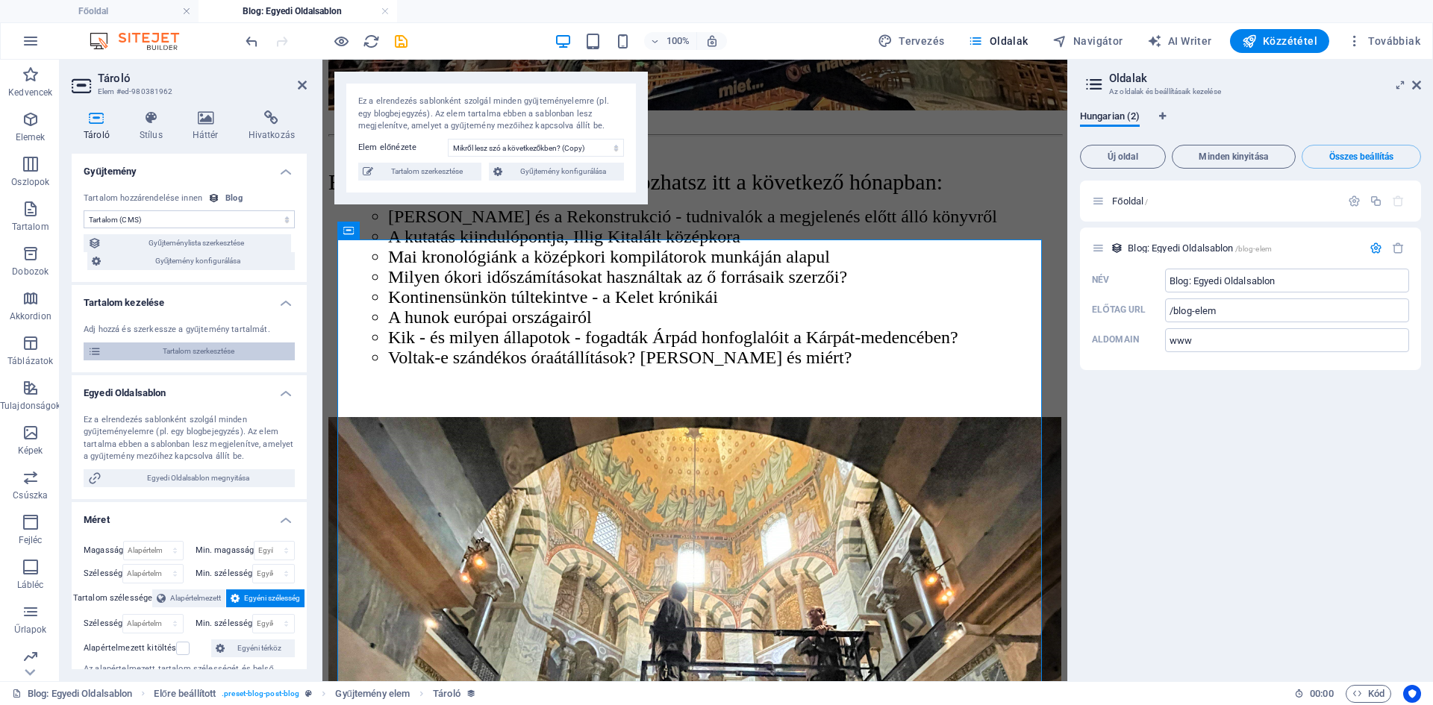
click at [106, 351] on span "Tartalom szerkesztése" at bounding box center [198, 351] width 184 height 18
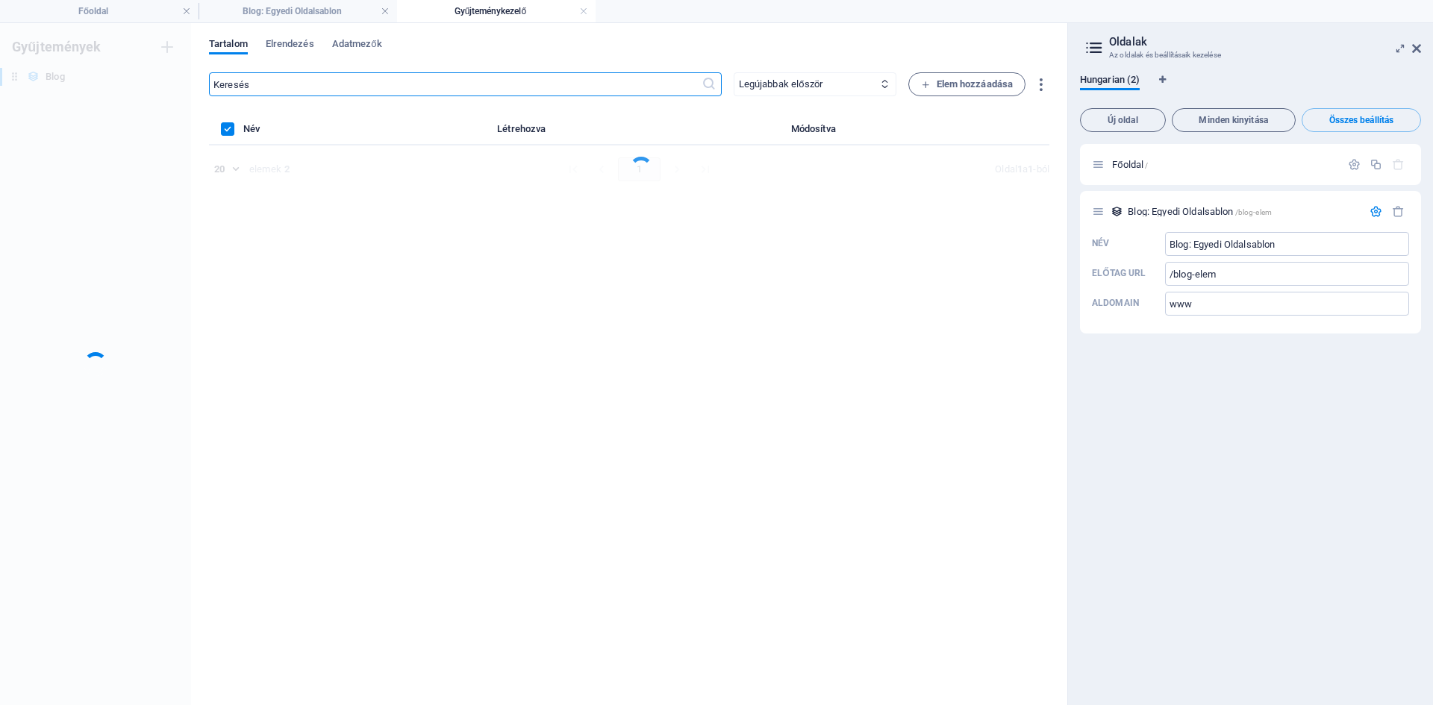
scroll to position [0, 0]
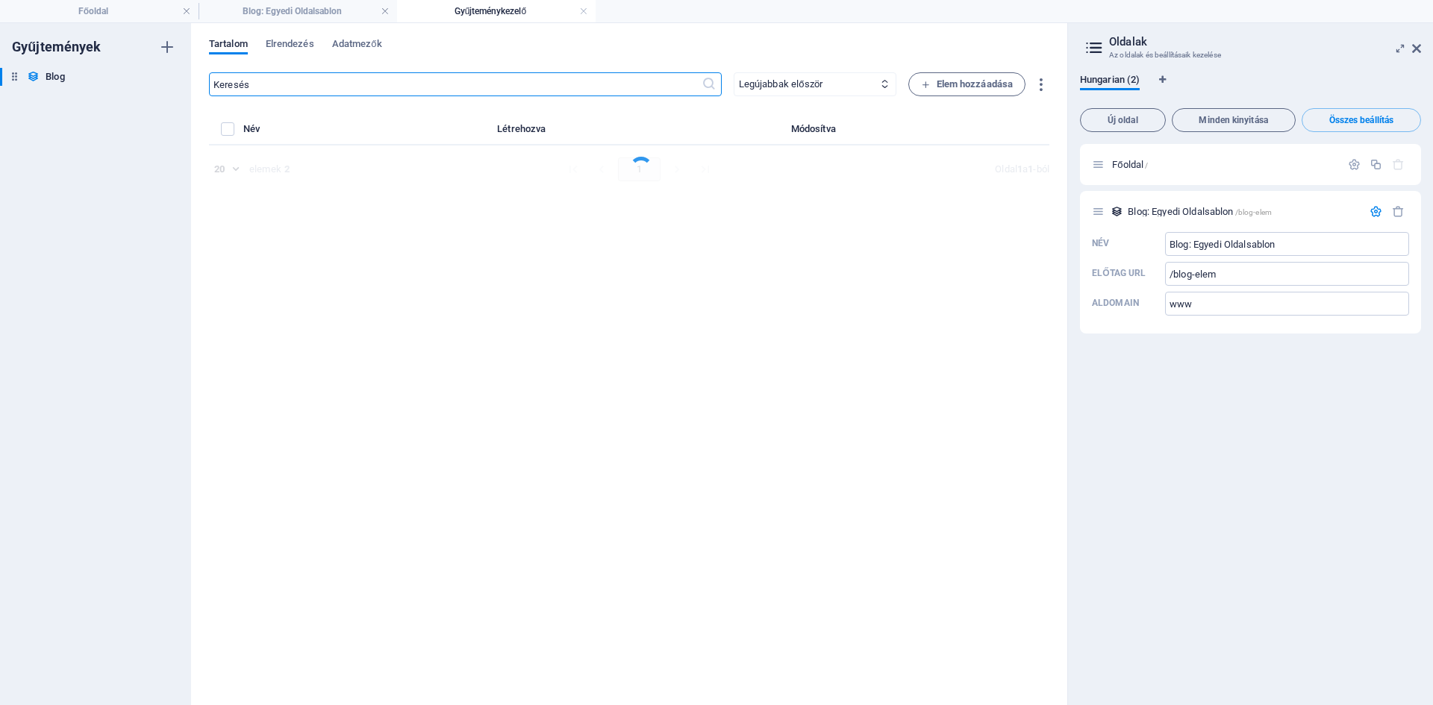
select select "Beharangozó"
select select "Draft"
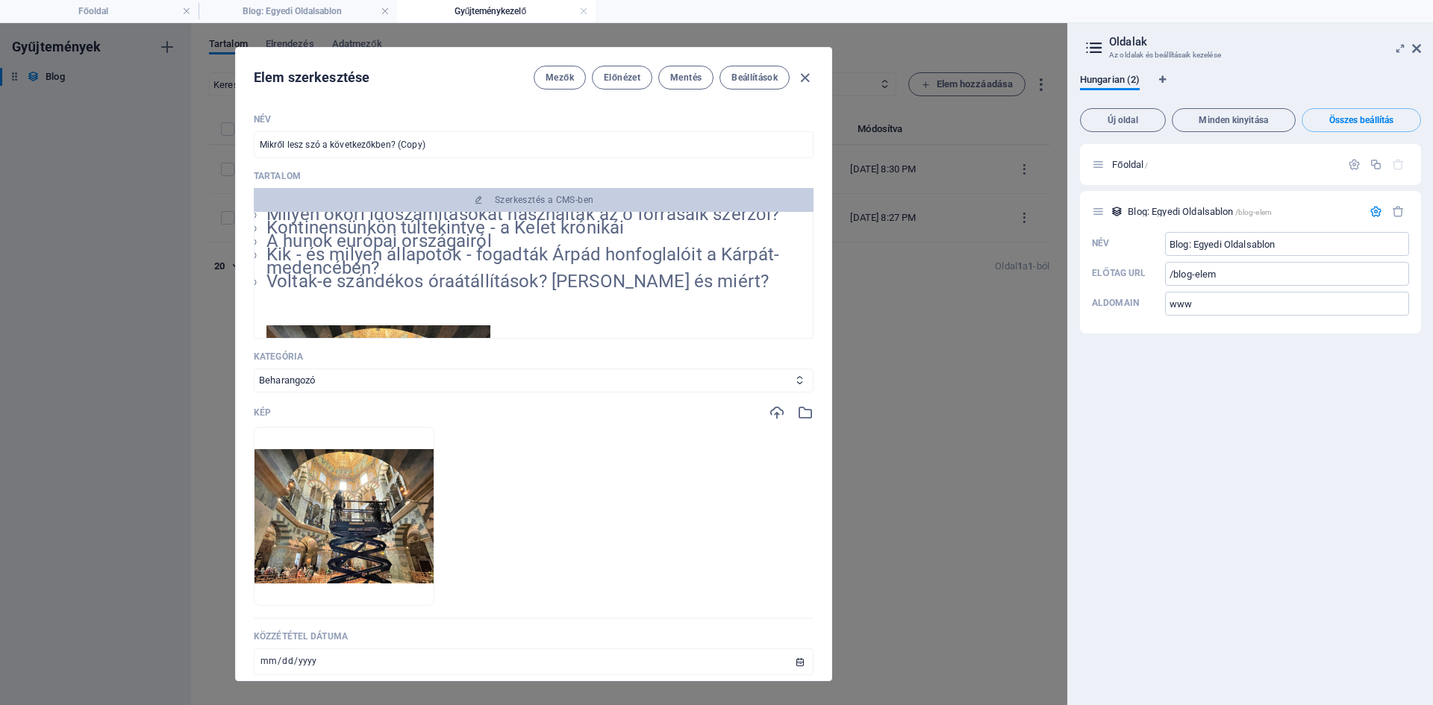
scroll to position [372, 0]
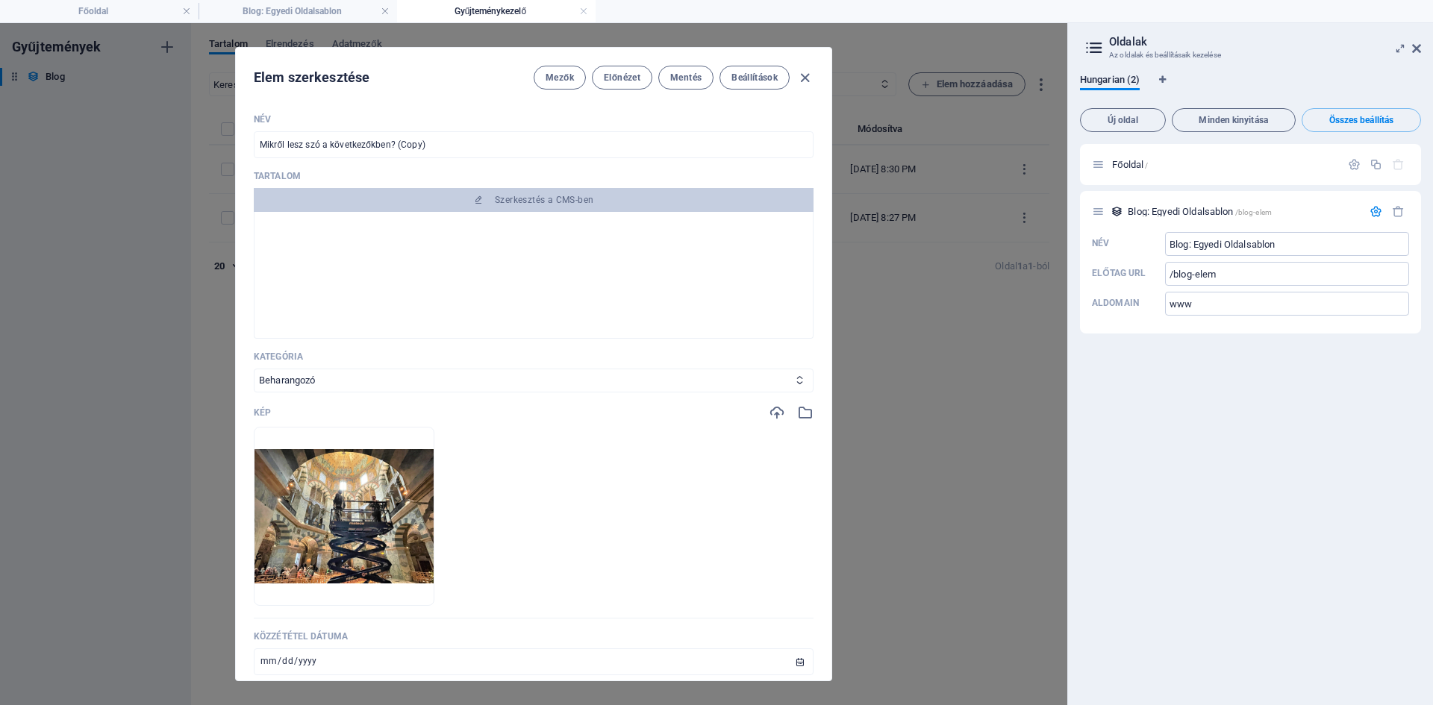
drag, startPoint x: 268, startPoint y: 225, endPoint x: 623, endPoint y: 286, distance: 360.4
click at [623, 286] on div "Ezekkel a témákkal biztosan találkozhatsz itt a következő hónapban: [PERSON_NAM…" at bounding box center [533, 89] width 534 height 475
copy div "Ezekkel a témákkal biztosan találkozhatsz itt a következő hónapban: [PERSON_NAM…"
click at [805, 76] on icon "button" at bounding box center [804, 77] width 17 height 17
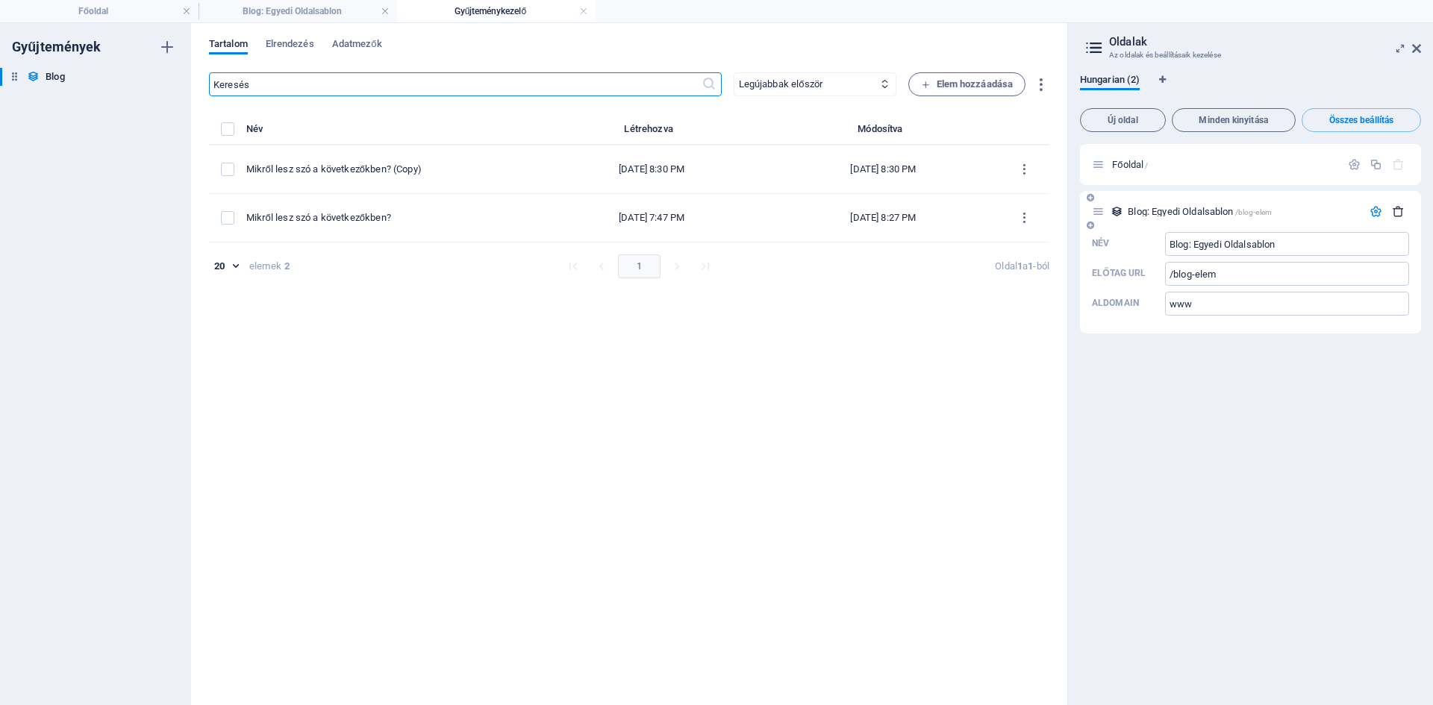
click at [1398, 215] on icon "button" at bounding box center [1398, 211] width 13 height 13
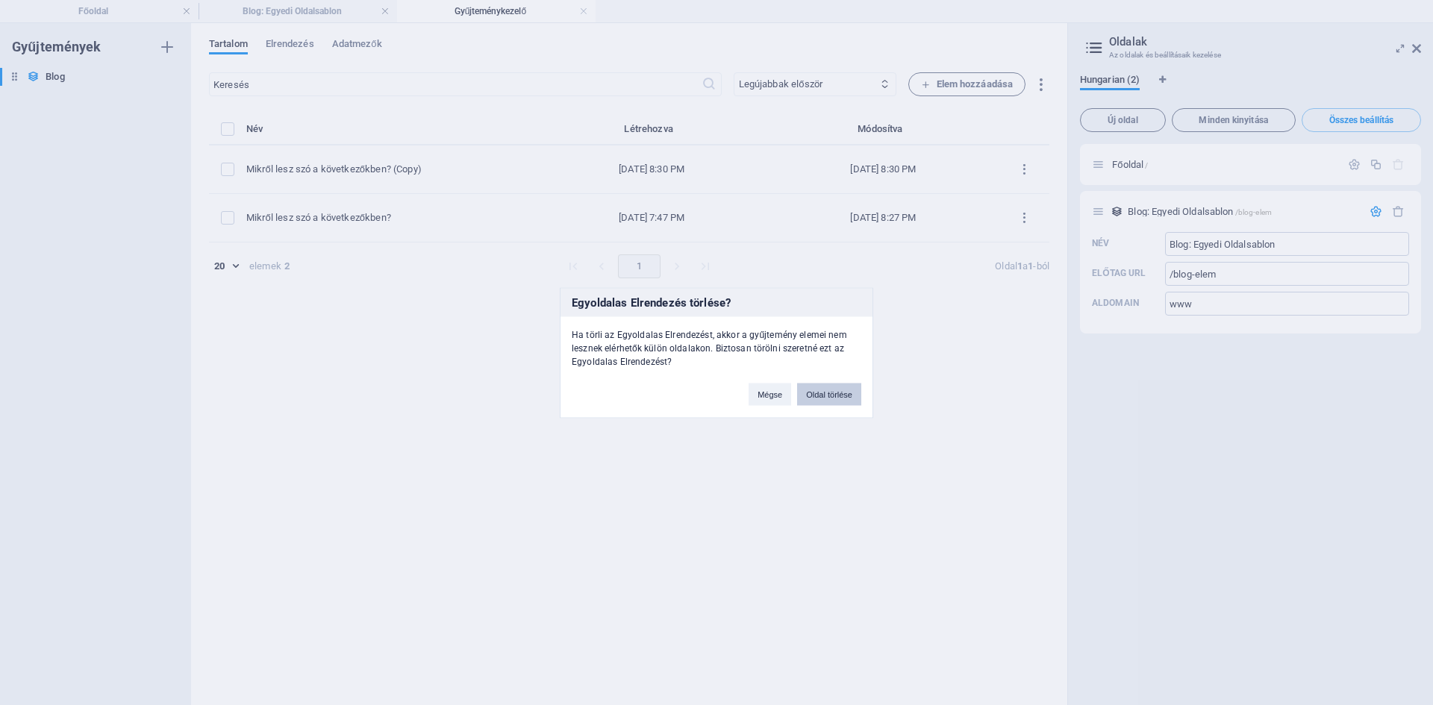
click at [827, 399] on button "Oldal törlése" at bounding box center [829, 394] width 64 height 22
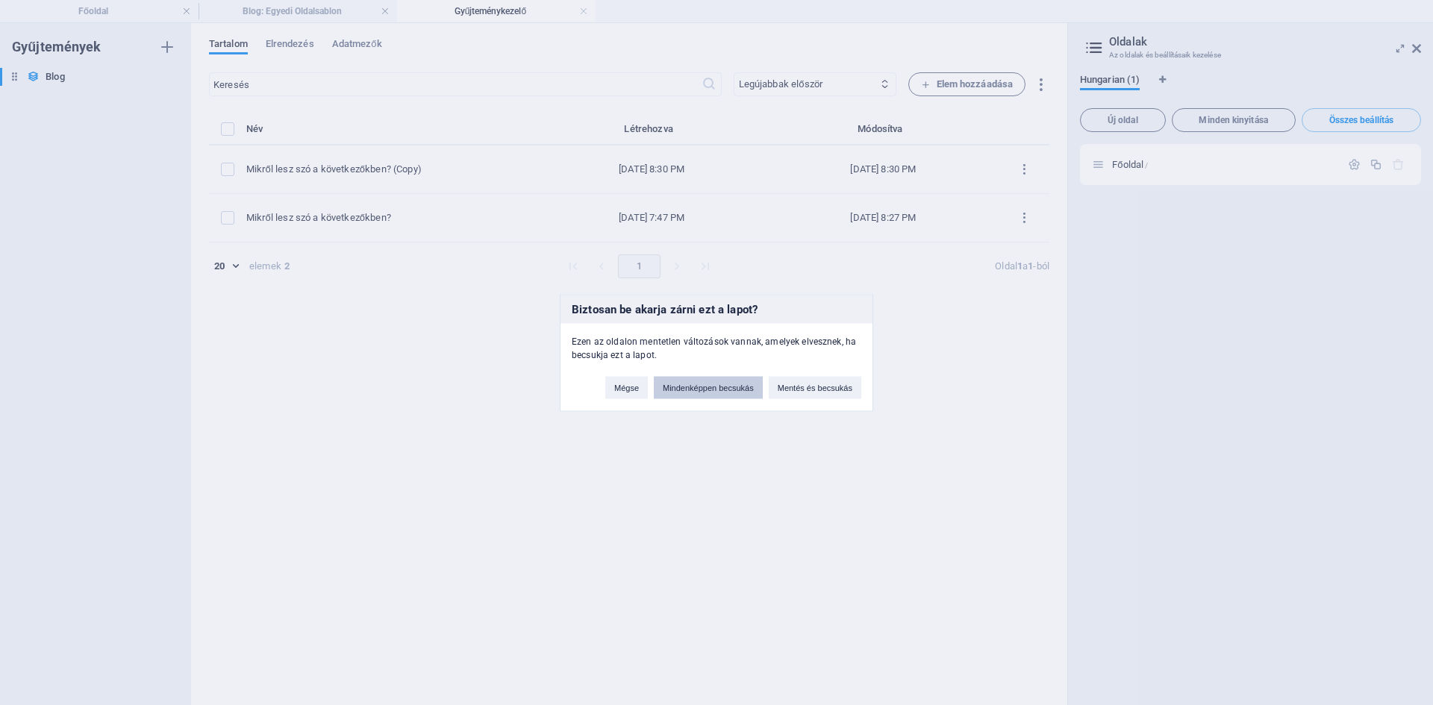
click at [719, 385] on button "Mindenképpen becsukás" at bounding box center [708, 387] width 109 height 22
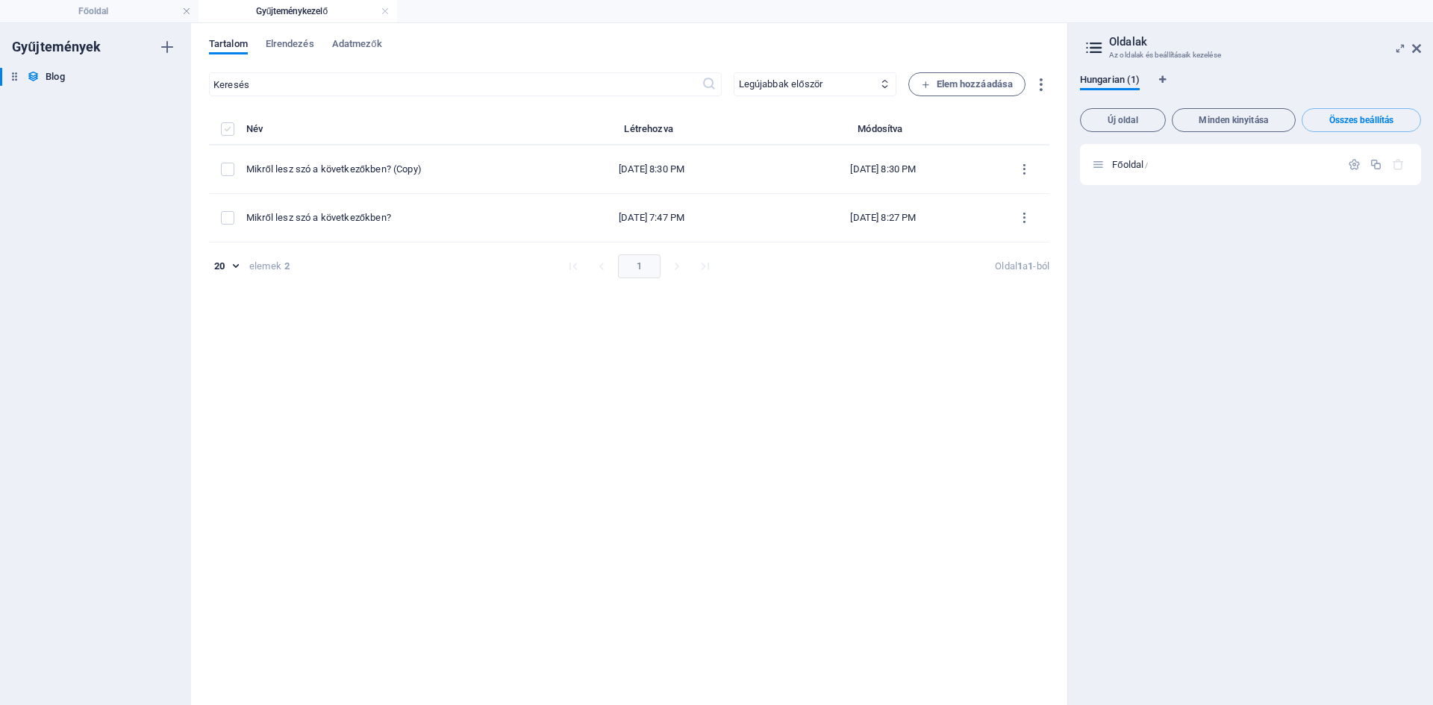
click at [228, 129] on label "items list" at bounding box center [227, 128] width 13 height 13
click at [0, 0] on input "items list" at bounding box center [0, 0] width 0 height 0
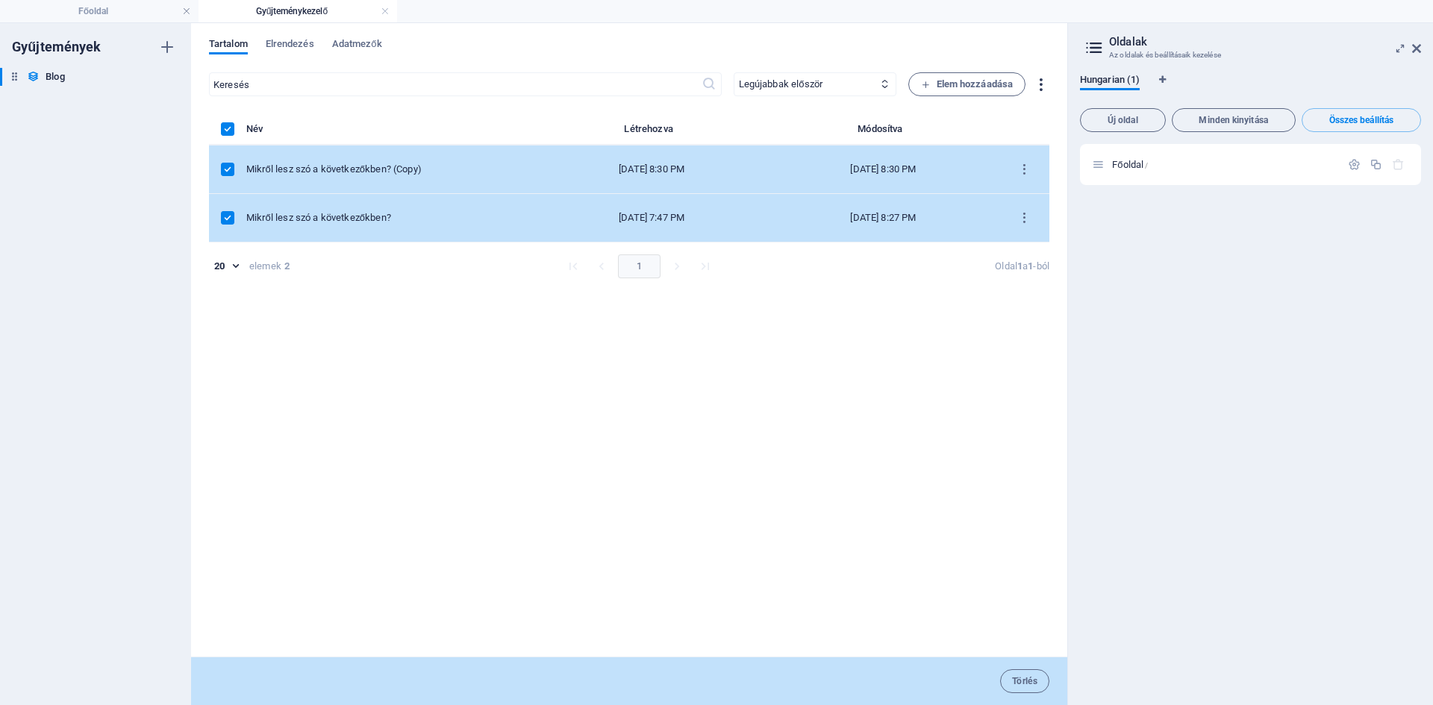
click at [1037, 84] on icon "button" at bounding box center [1040, 84] width 17 height 17
click at [1037, 84] on div at bounding box center [716, 352] width 1433 height 705
click at [1021, 174] on icon "items list" at bounding box center [1024, 170] width 14 height 14
click at [1030, 319] on h6 "Törlés" at bounding box center [1037, 316] width 55 height 18
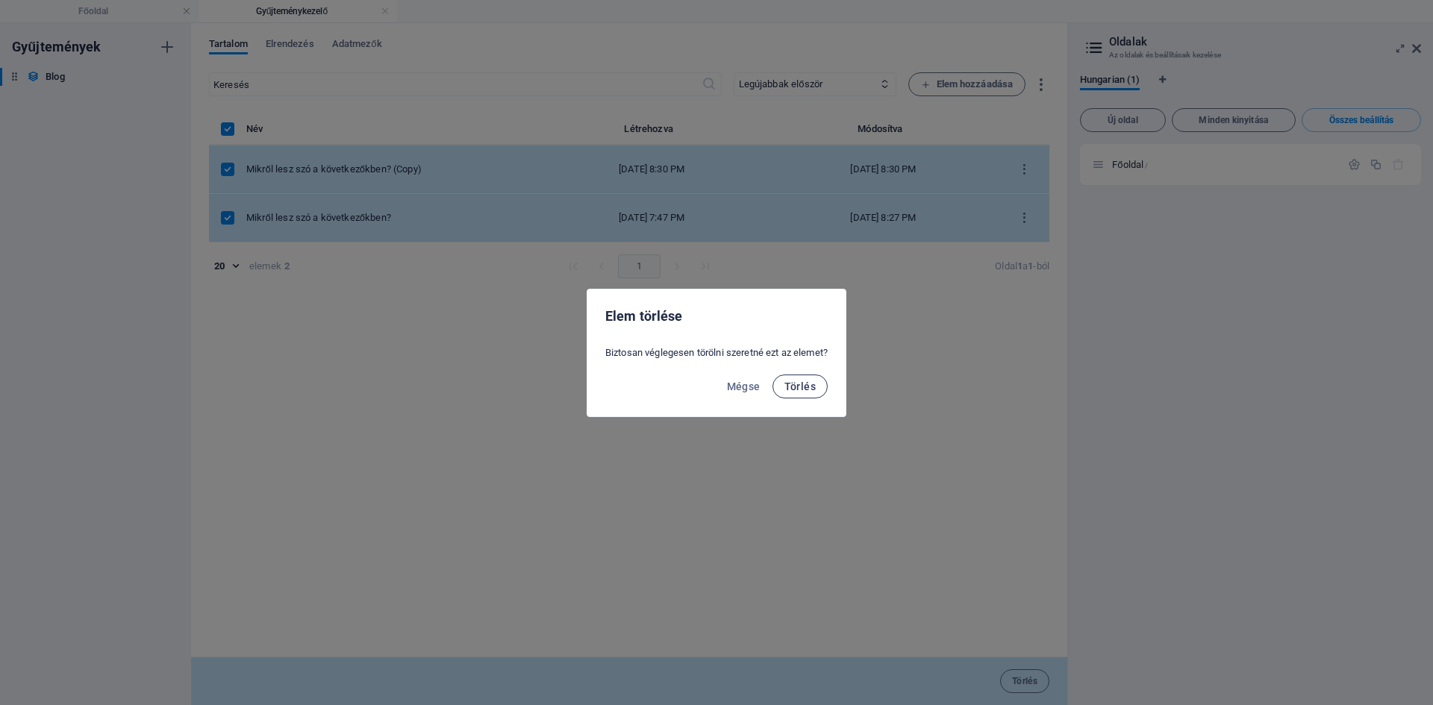
click at [795, 393] on button "Törlés" at bounding box center [799, 387] width 55 height 24
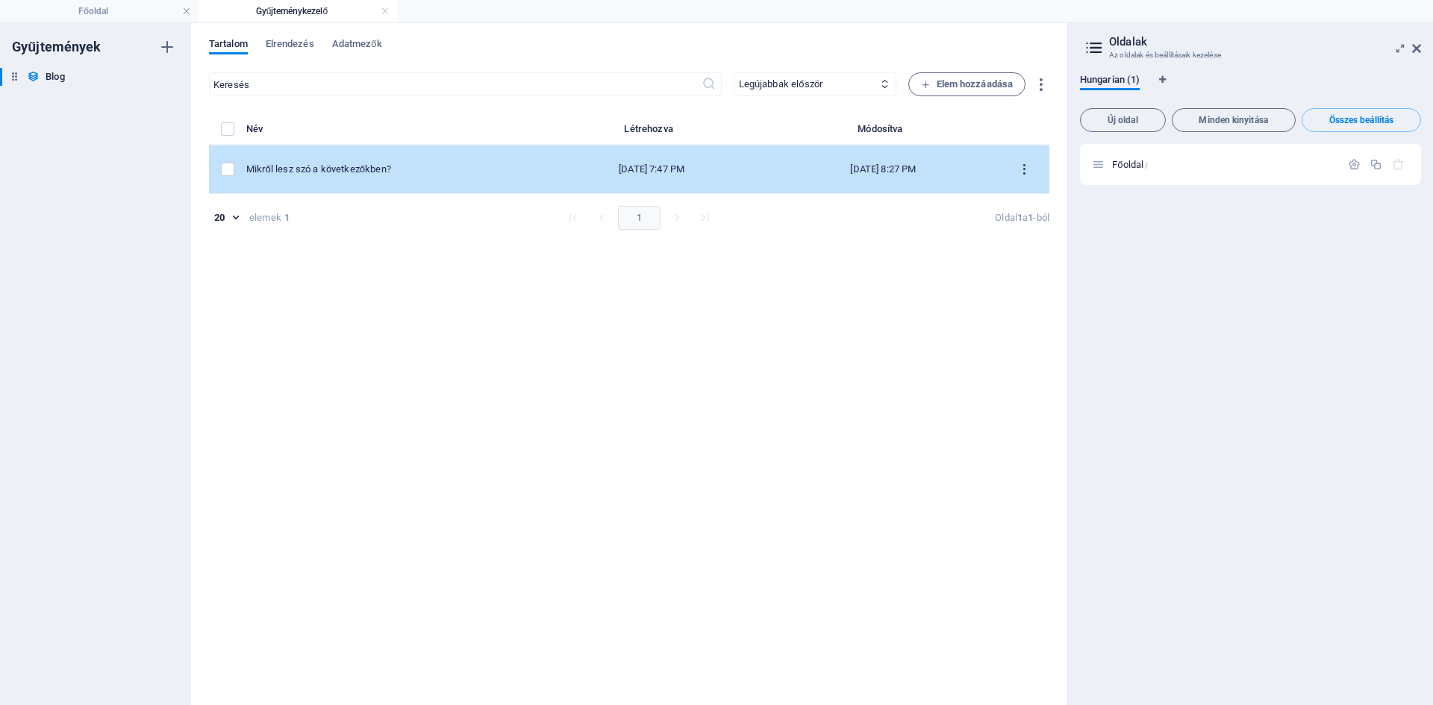
click at [1025, 168] on icon "items list" at bounding box center [1024, 170] width 14 height 14
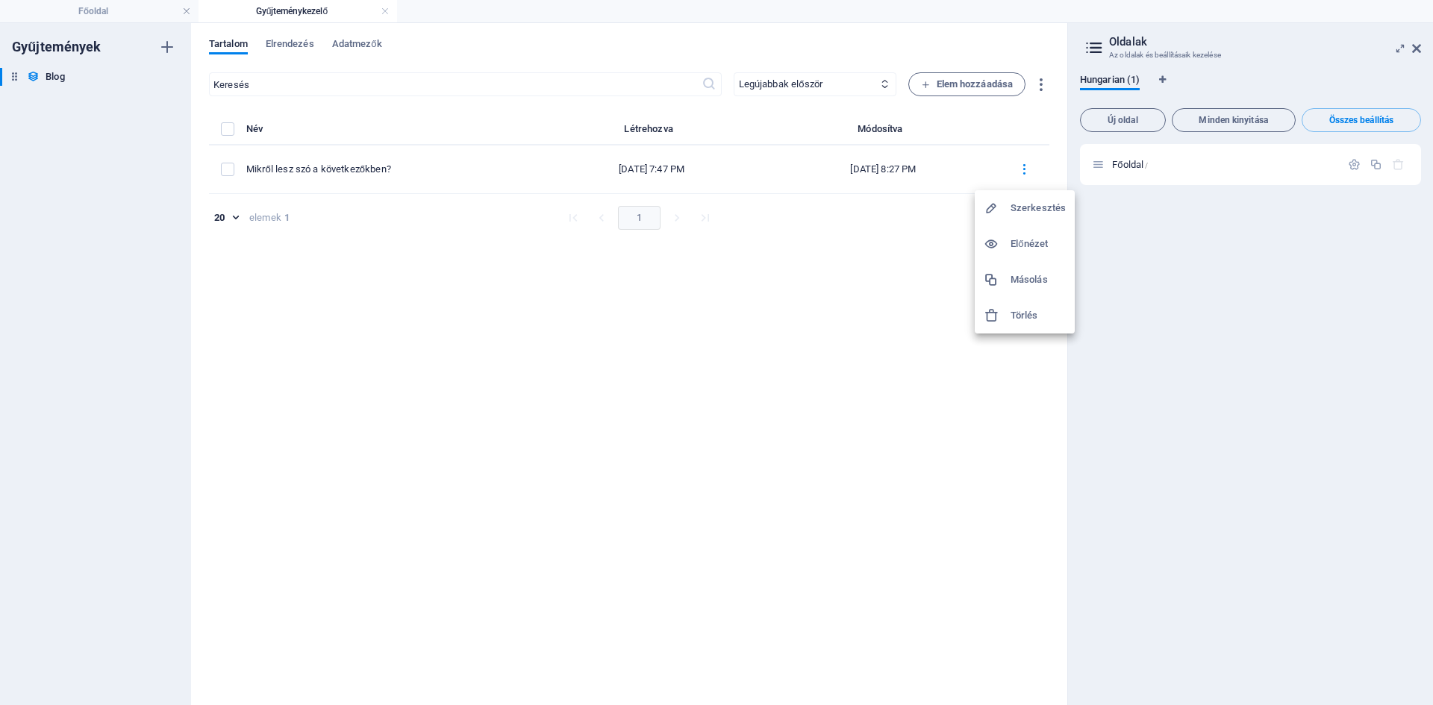
click at [1026, 320] on h6 "Törlés" at bounding box center [1037, 316] width 55 height 18
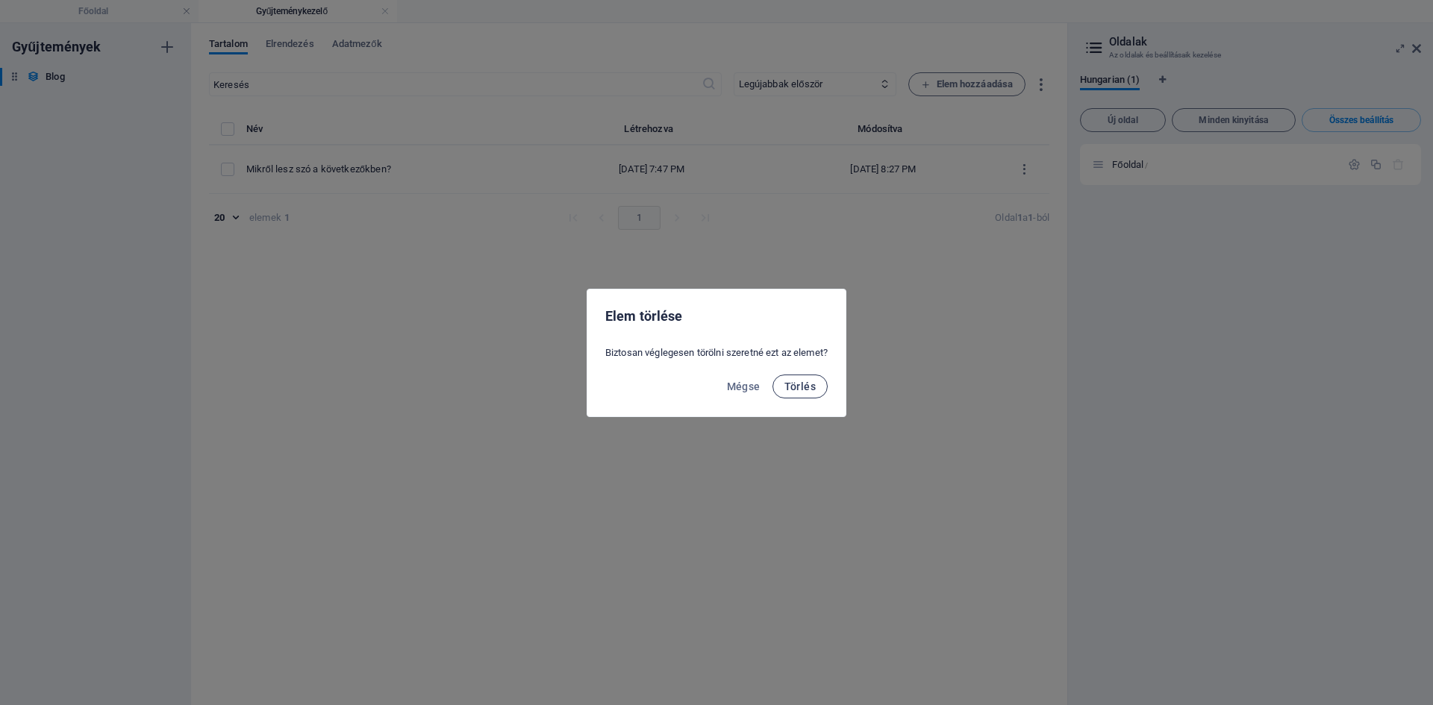
click at [790, 384] on span "Törlés" at bounding box center [799, 387] width 31 height 12
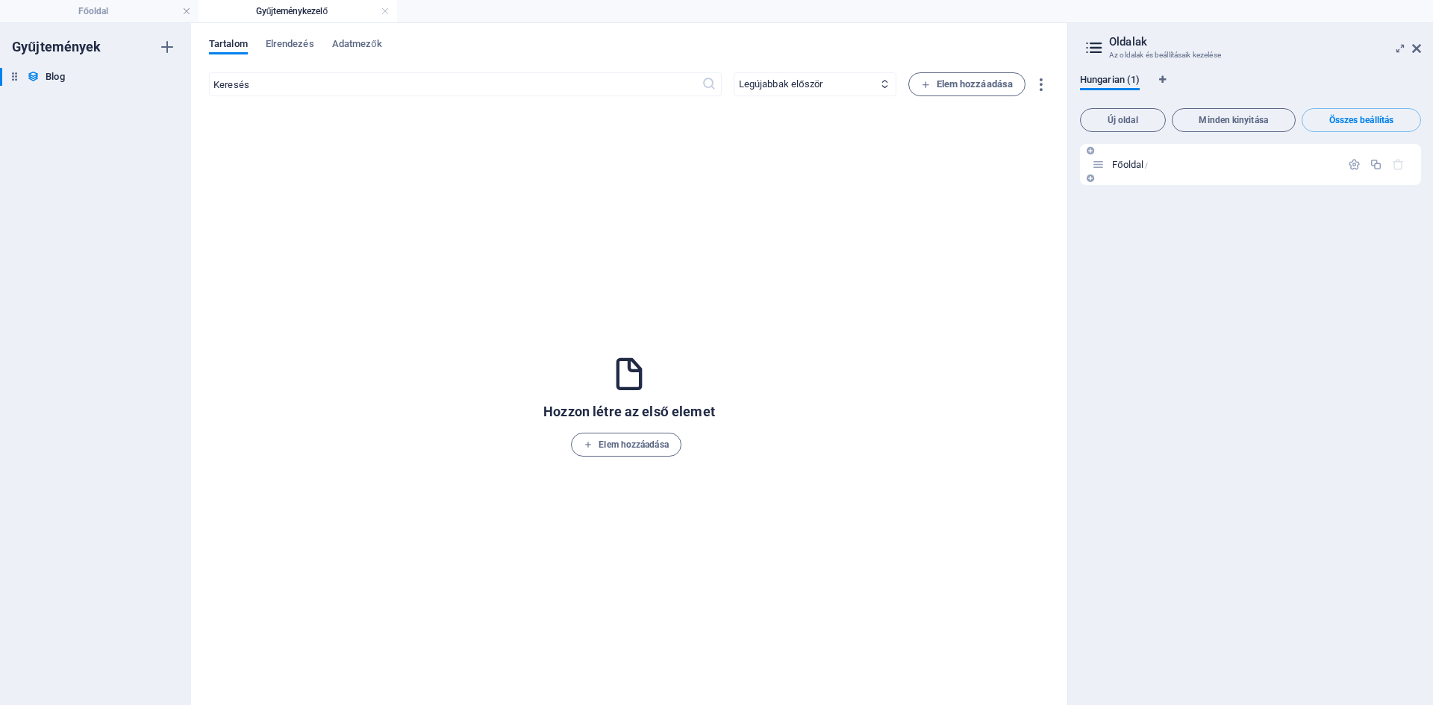
click at [1206, 171] on div "Főoldal /" at bounding box center [1216, 164] width 248 height 17
click at [1099, 166] on icon at bounding box center [1098, 164] width 13 height 13
click at [1107, 164] on div "Főoldal /" at bounding box center [1216, 164] width 248 height 17
click at [1172, 162] on p "Főoldal /" at bounding box center [1224, 165] width 224 height 10
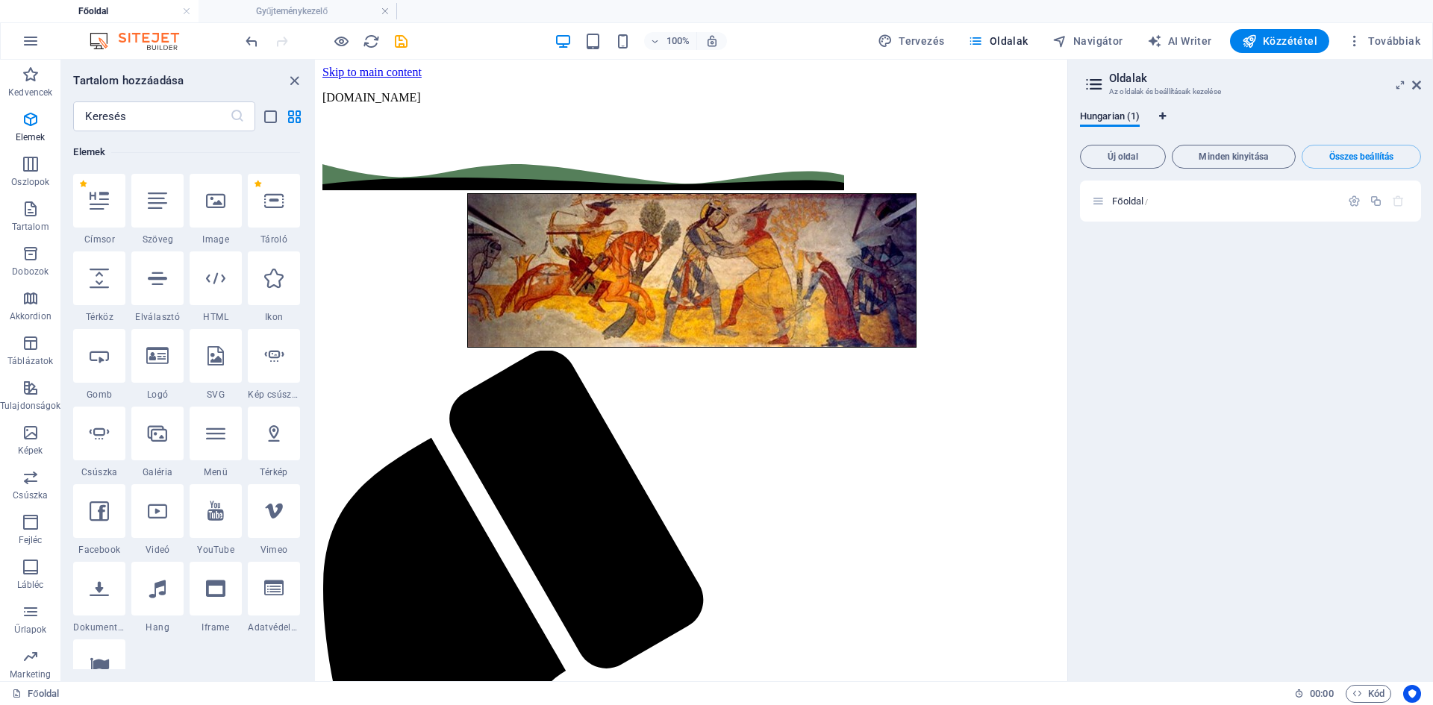
click at [1159, 114] on icon "Nyelv fülek" at bounding box center [1162, 116] width 7 height 9
select select "65"
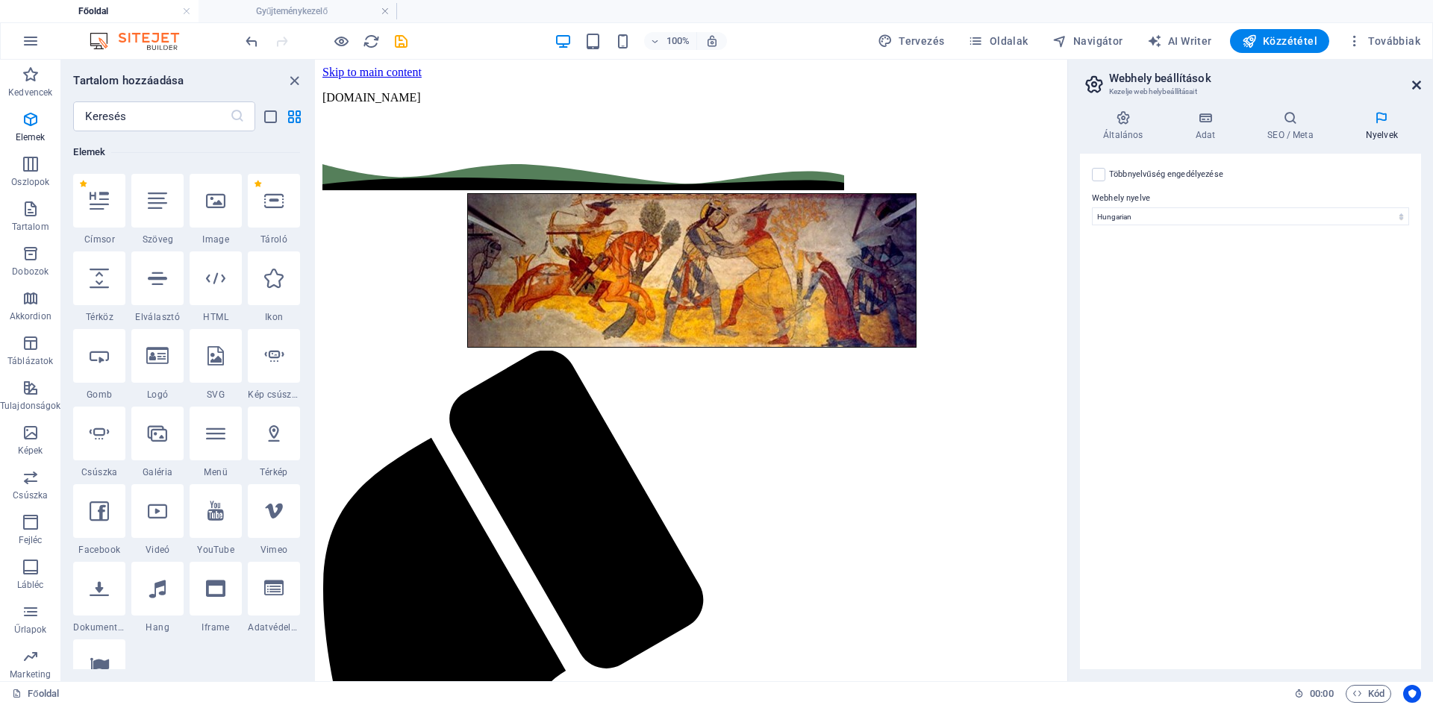
click at [1419, 83] on icon at bounding box center [1416, 85] width 9 height 12
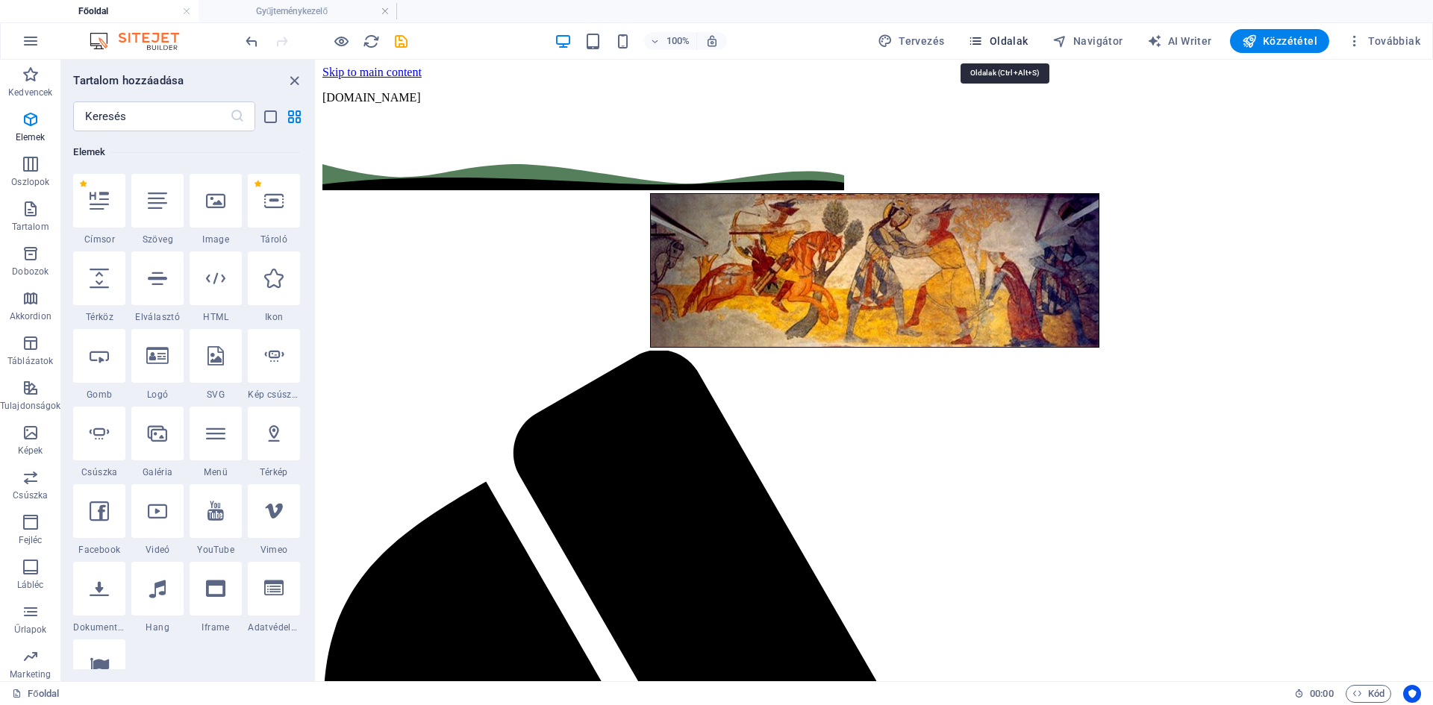
click at [1007, 46] on span "Oldalak" at bounding box center [998, 41] width 60 height 15
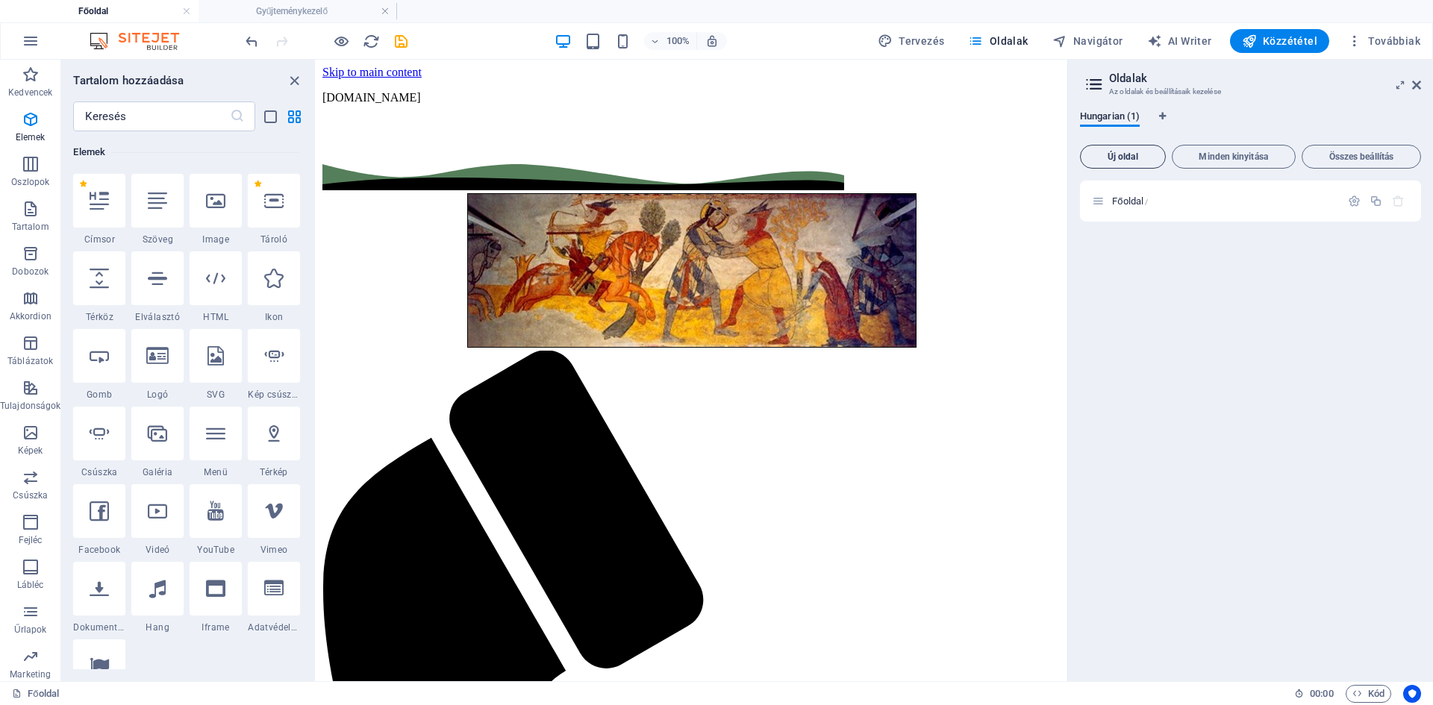
click at [1128, 154] on span "Új oldal" at bounding box center [1122, 156] width 72 height 9
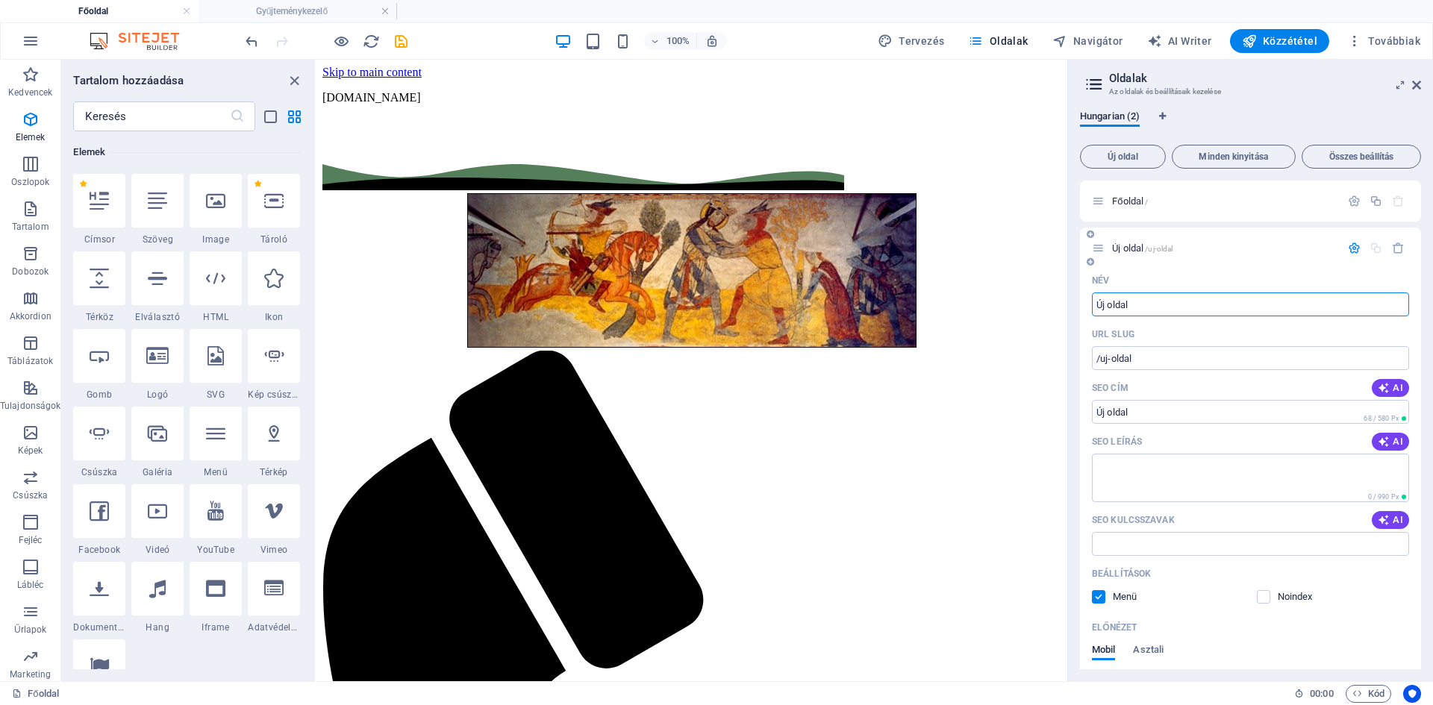
click at [1353, 248] on icon "button" at bounding box center [1354, 248] width 13 height 13
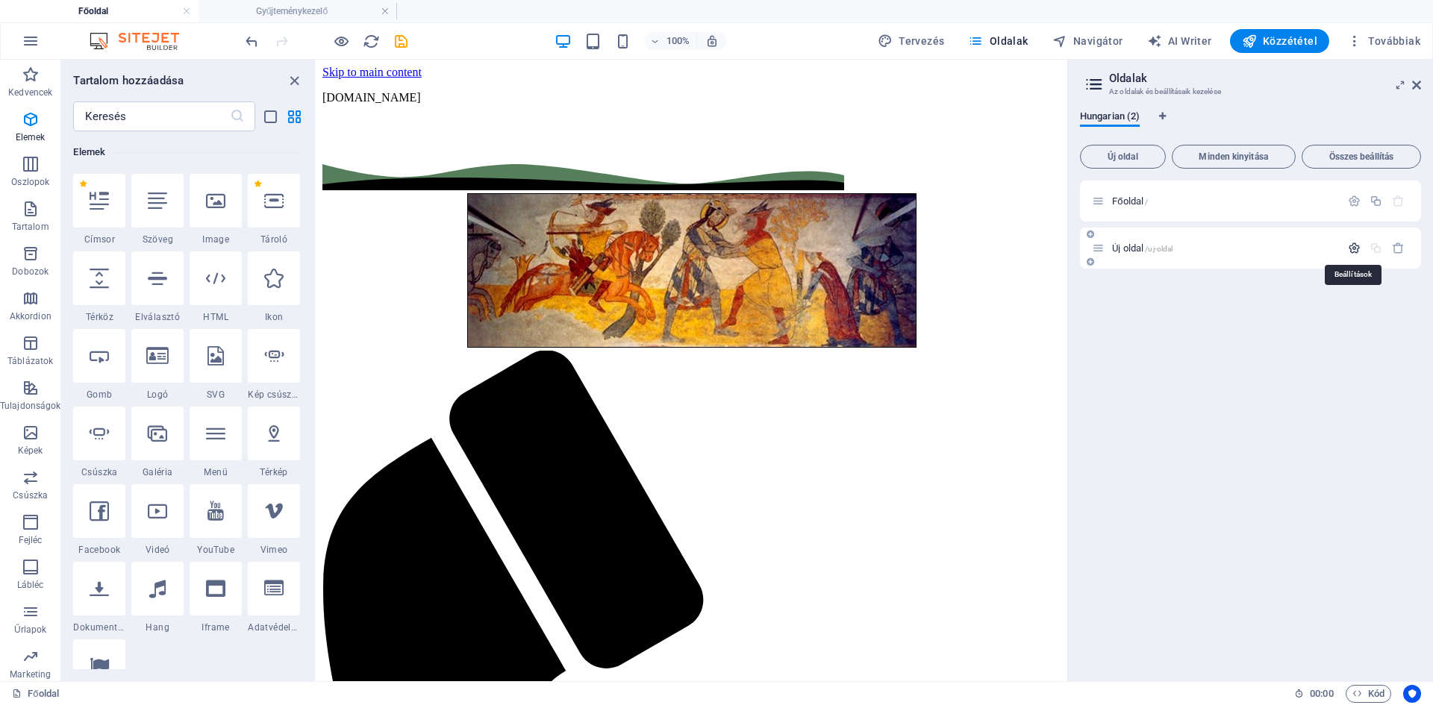
click at [1353, 248] on icon "button" at bounding box center [1354, 248] width 13 height 13
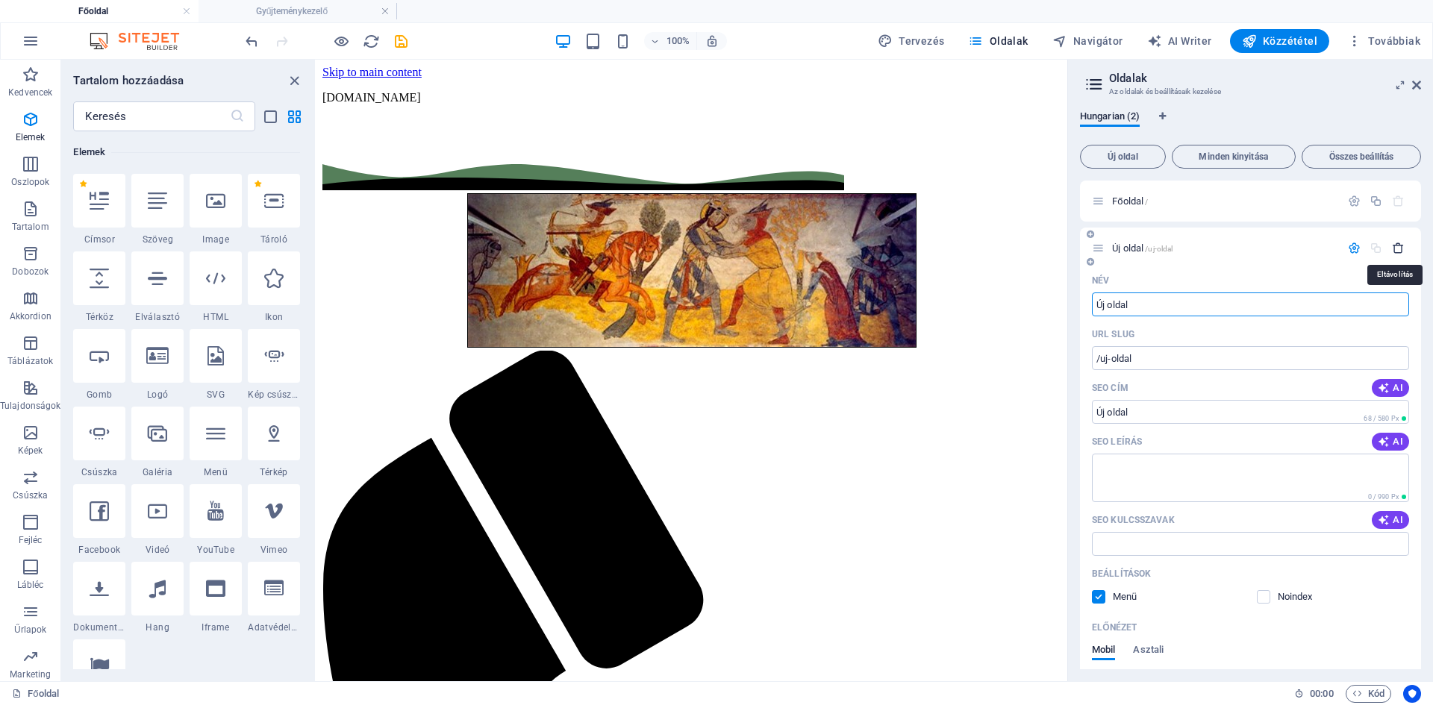
click at [1395, 244] on icon "button" at bounding box center [1398, 248] width 13 height 13
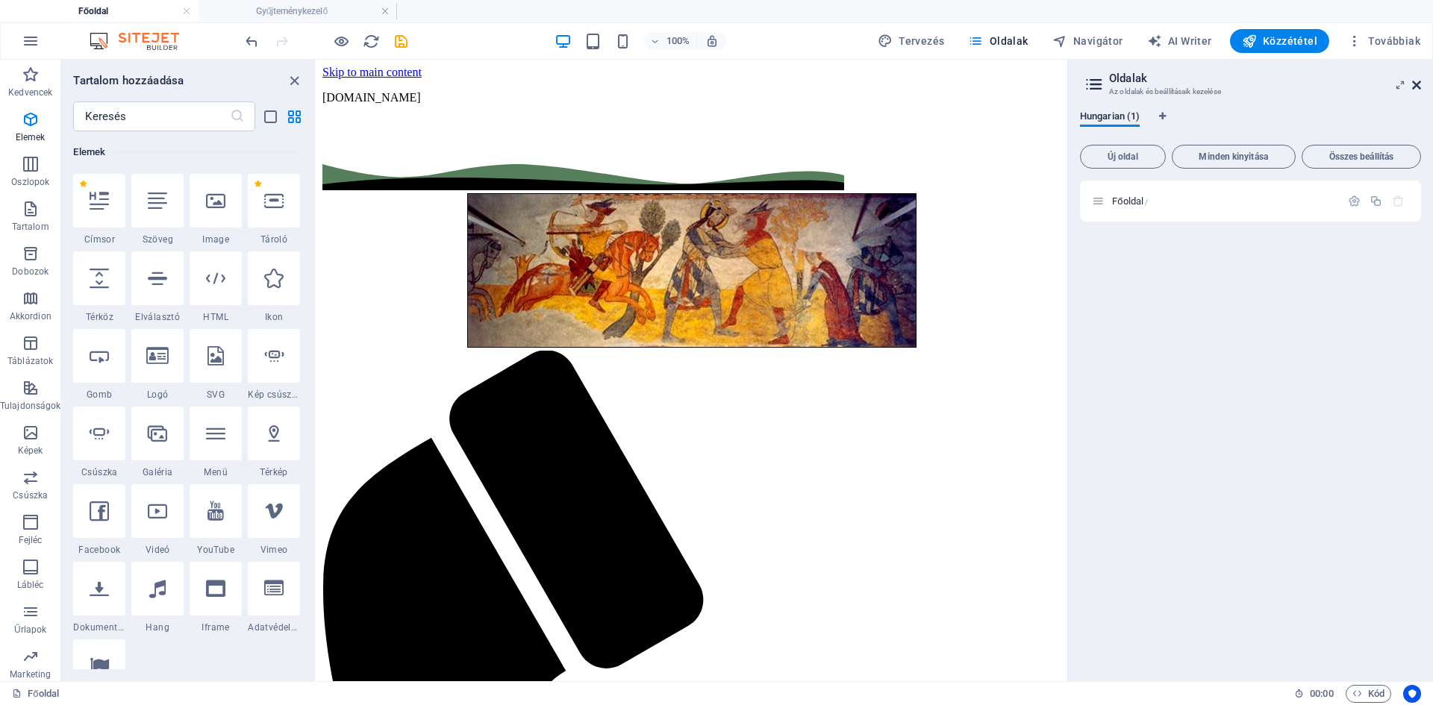
click at [1415, 87] on icon at bounding box center [1416, 85] width 9 height 12
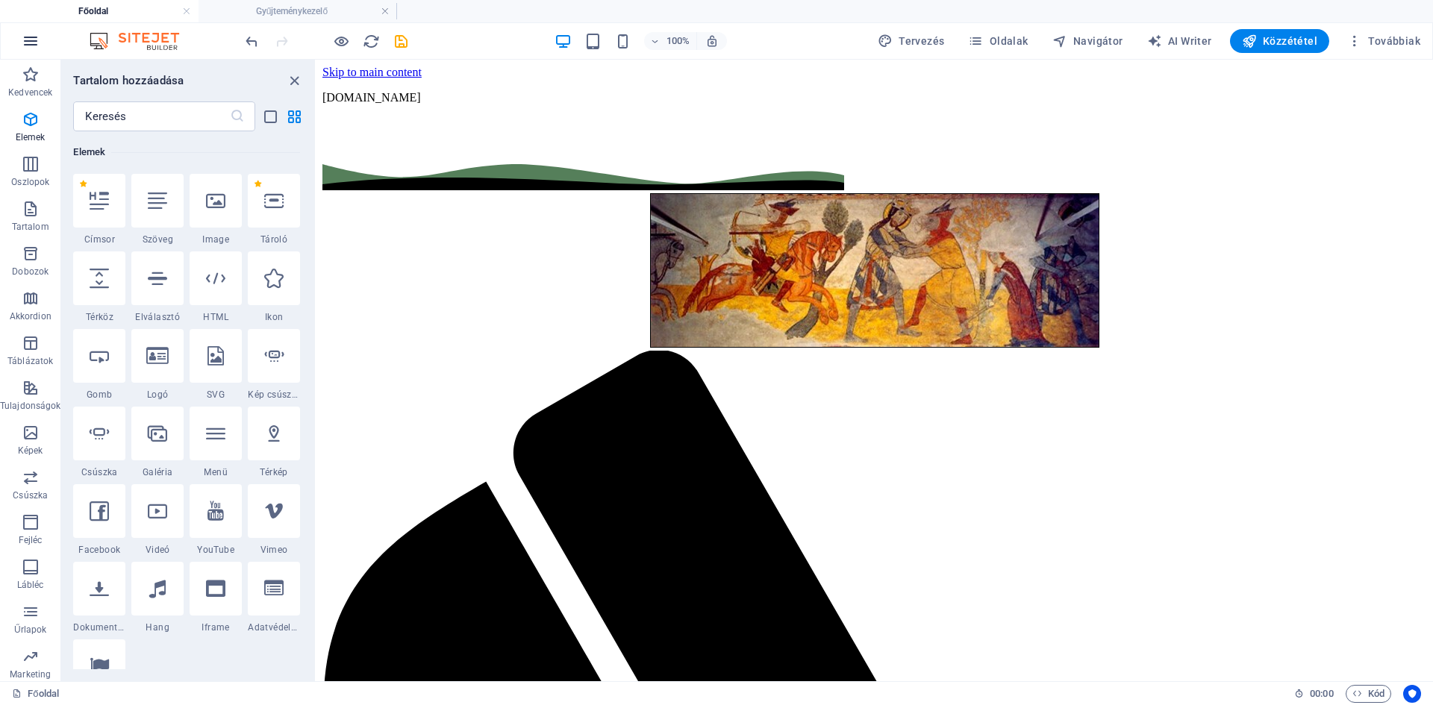
click at [27, 40] on icon "button" at bounding box center [31, 41] width 18 height 18
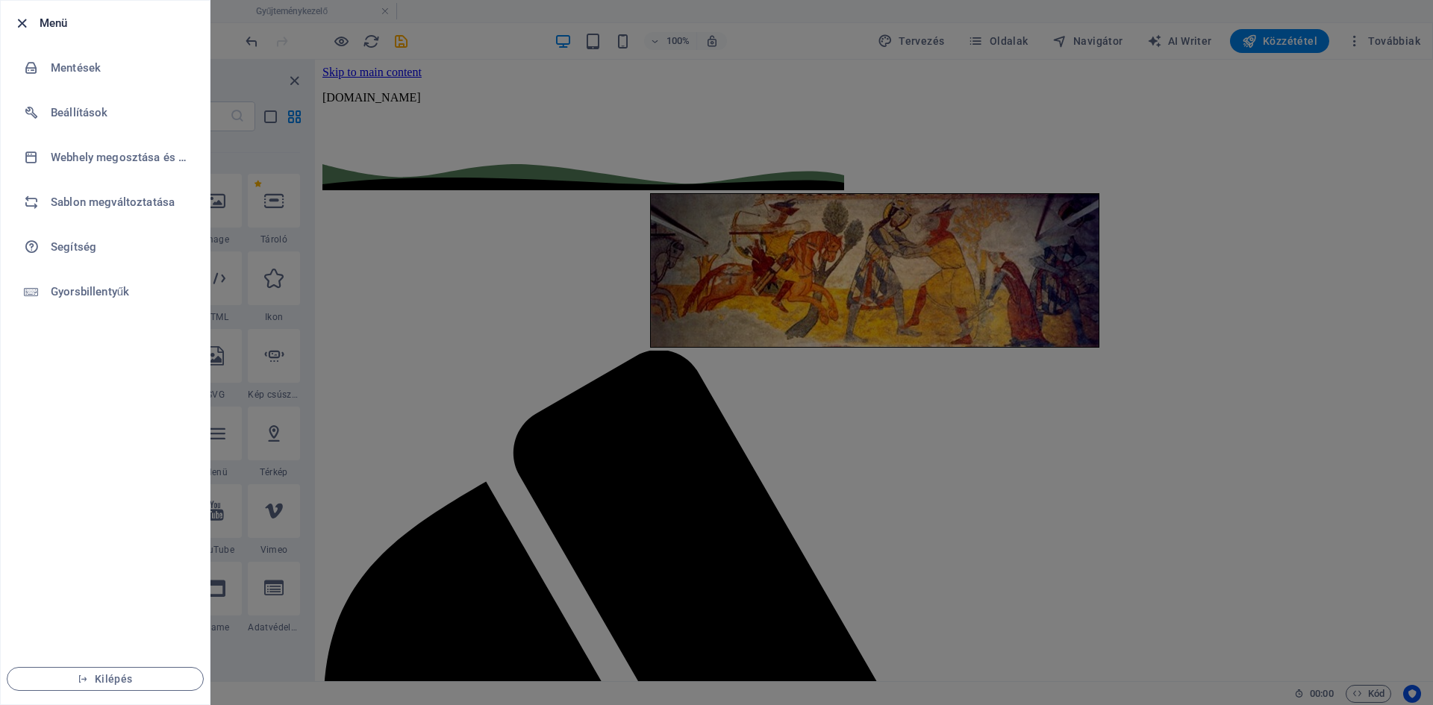
click at [22, 23] on icon "button" at bounding box center [21, 23] width 17 height 17
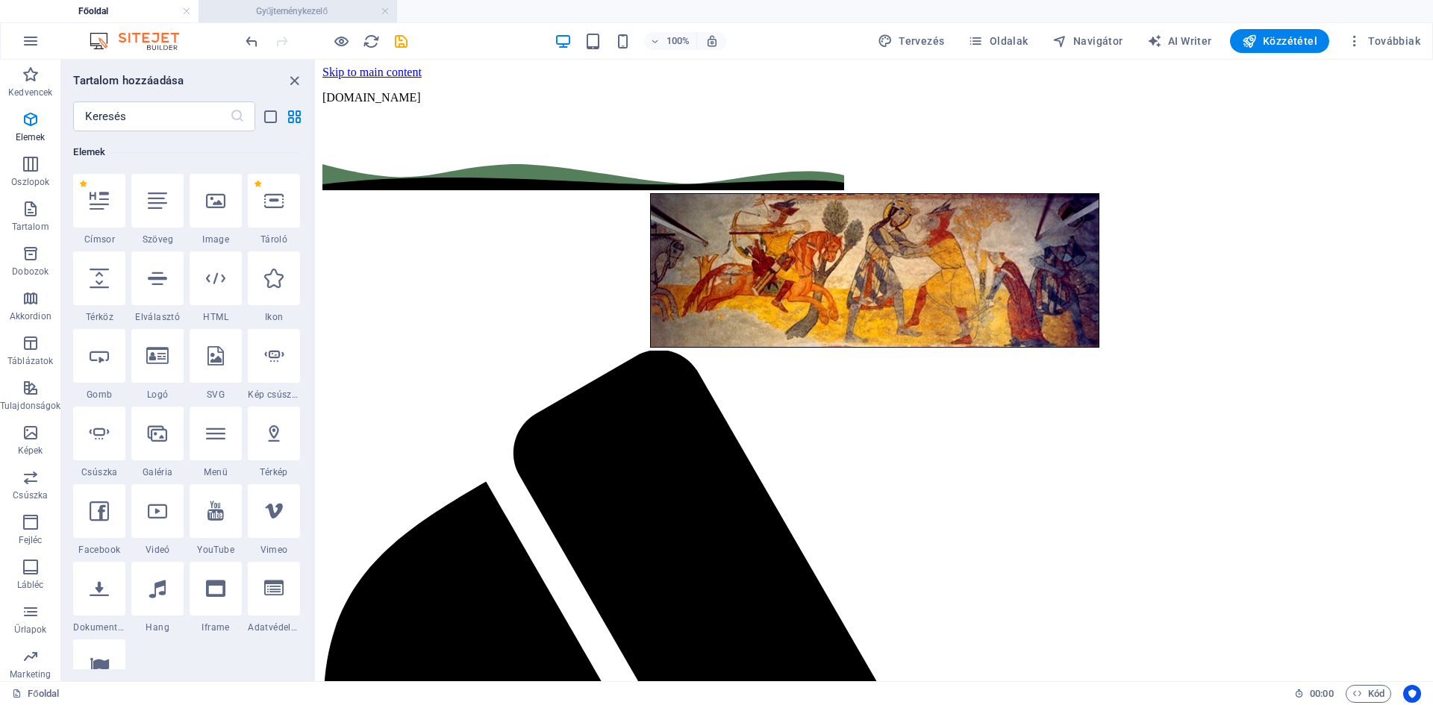
click at [271, 6] on h4 "Gyűjteménykezelő" at bounding box center [297, 11] width 198 height 16
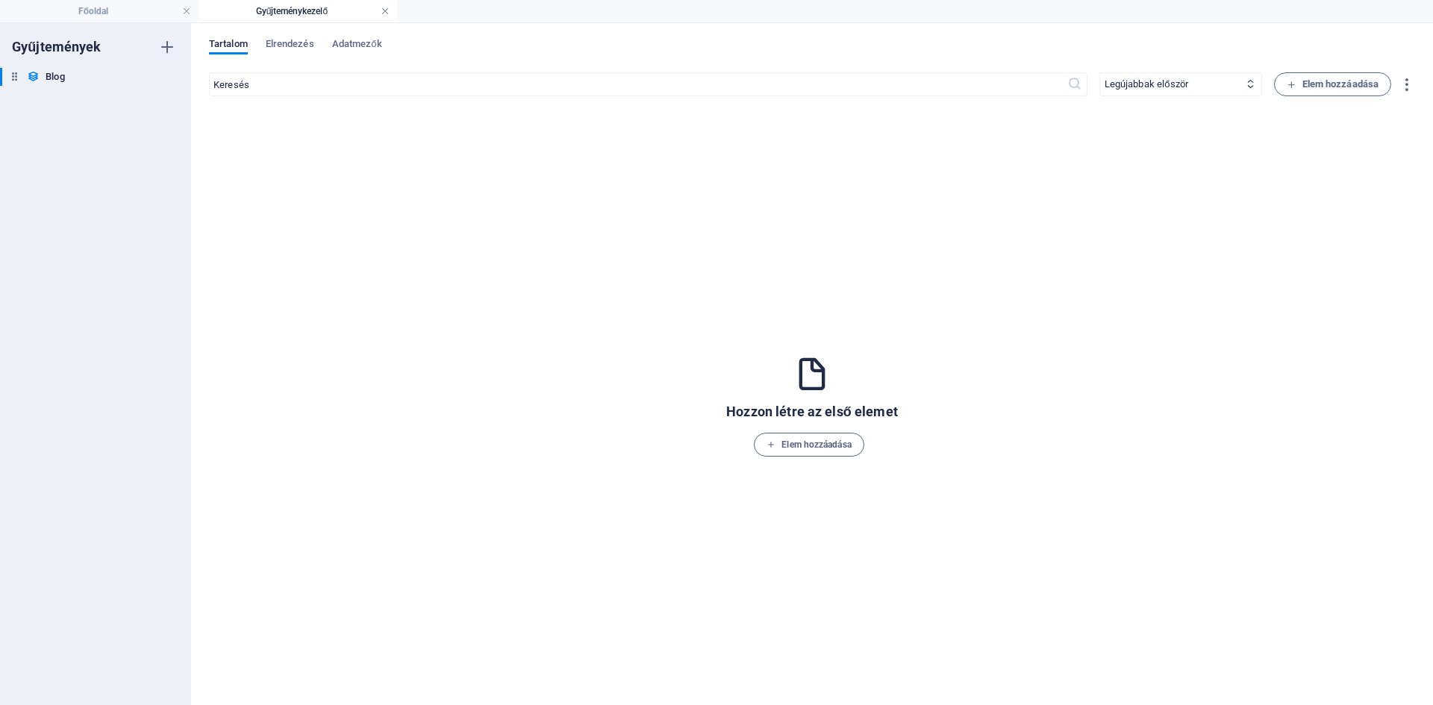
click at [385, 10] on link at bounding box center [385, 11] width 9 height 14
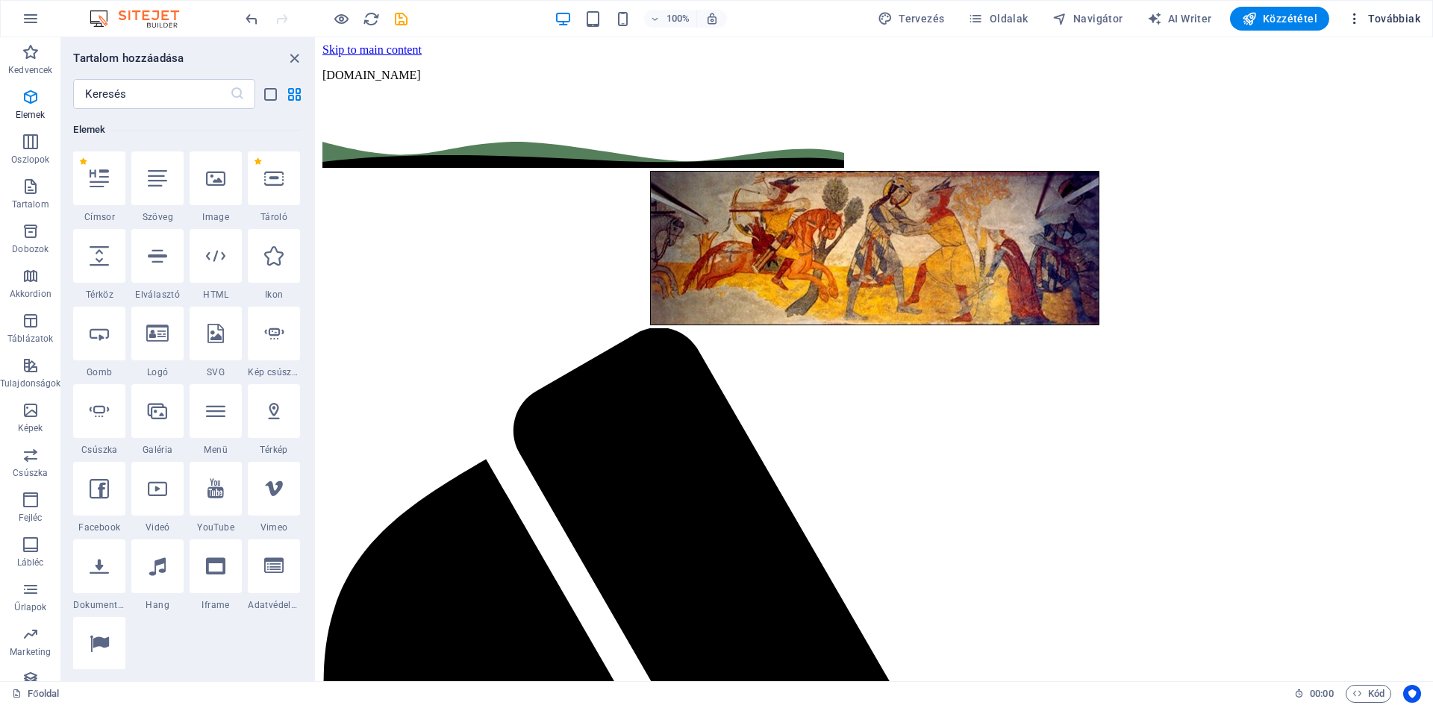
click at [1355, 20] on icon "button" at bounding box center [1354, 18] width 15 height 15
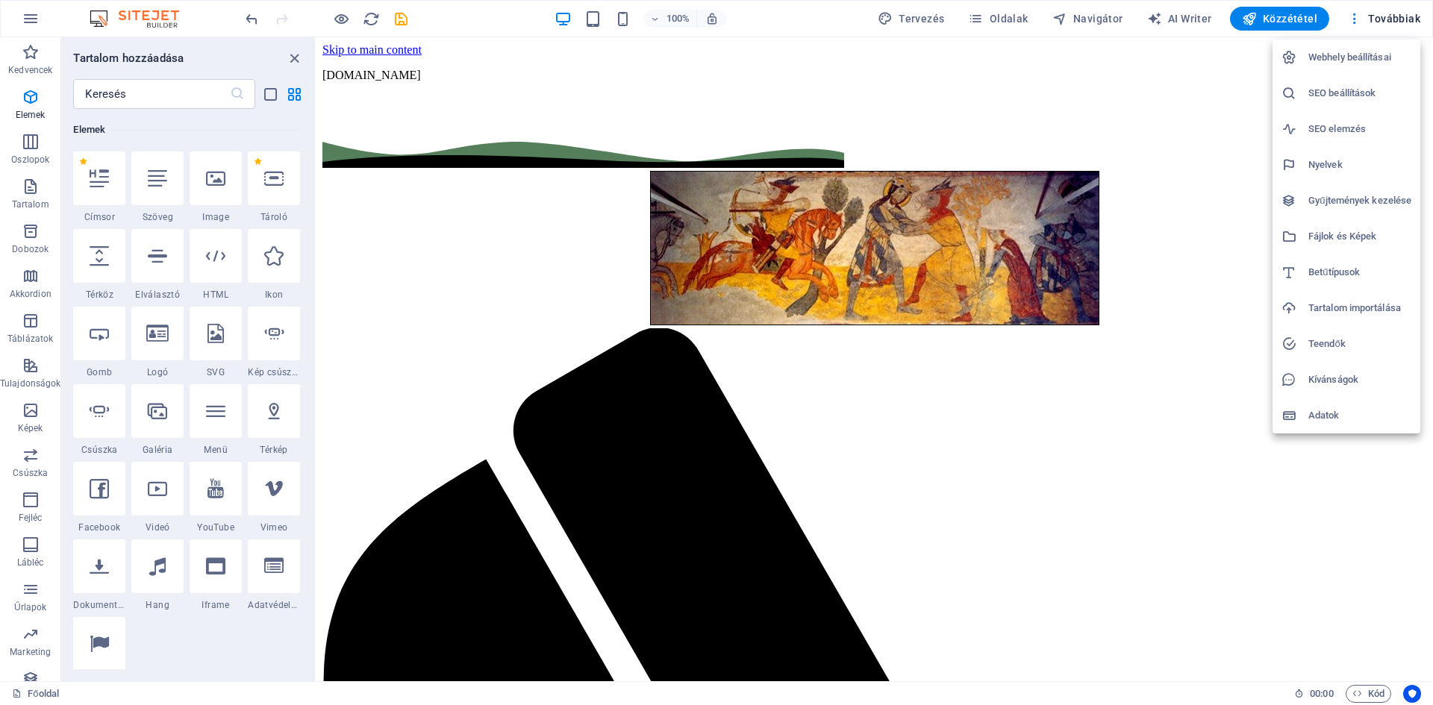
click at [1350, 313] on h6 "Tartalom importálása" at bounding box center [1359, 308] width 103 height 18
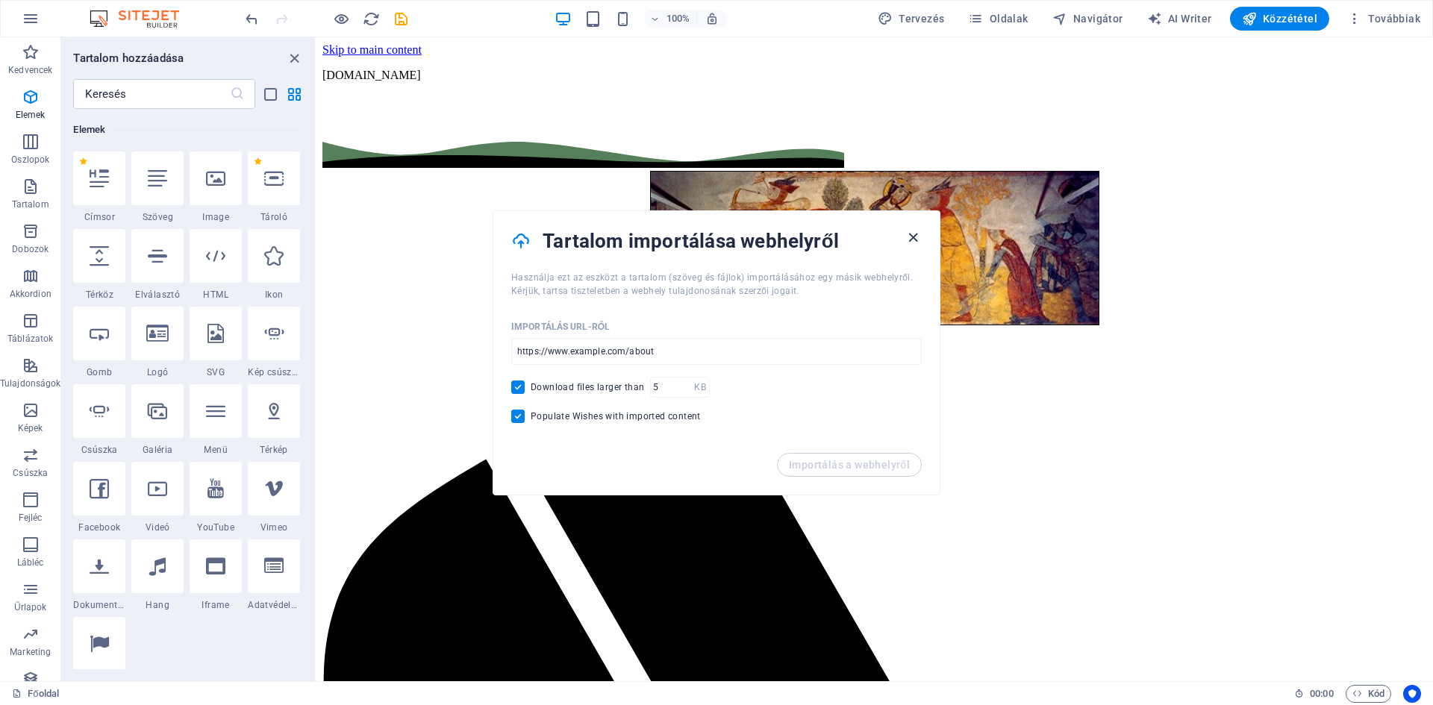
click at [908, 241] on icon "button" at bounding box center [912, 237] width 17 height 17
